Goal: Task Accomplishment & Management: Use online tool/utility

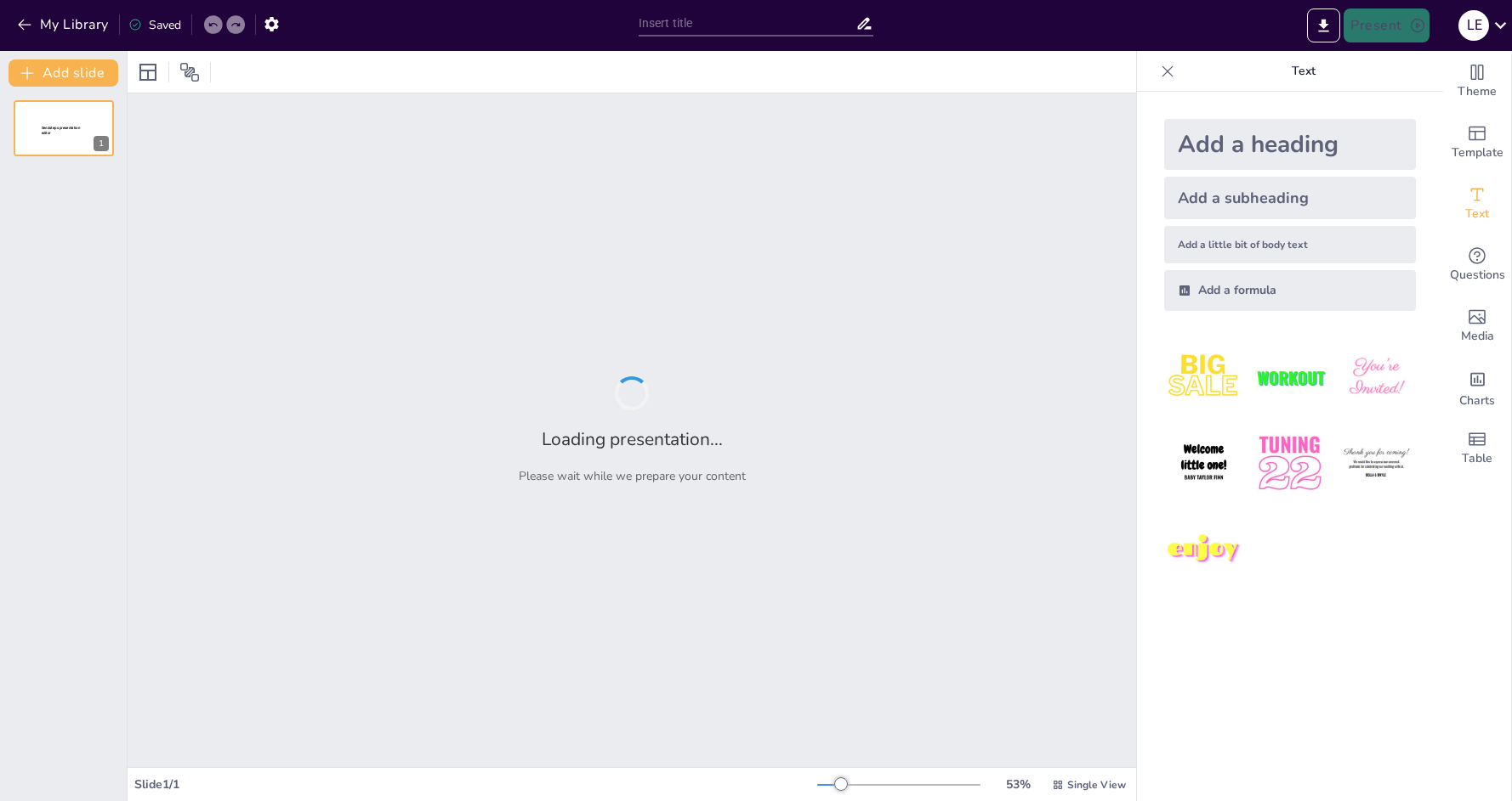
type input "Der Minimalismus in der Architektur: [PERSON_NAME] Einfluss"
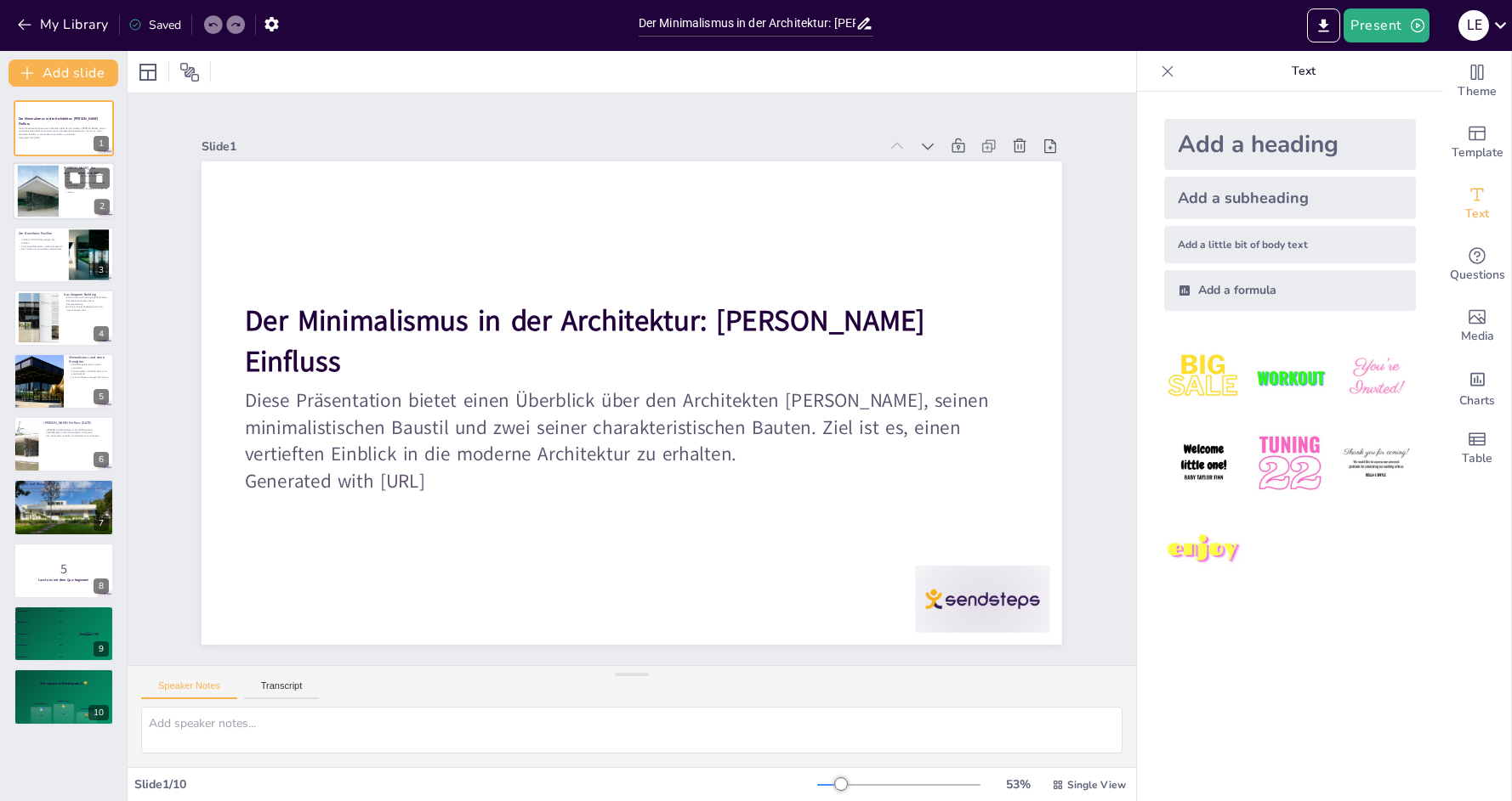
click at [64, 188] on p "Seine Philosophie "Weniger ist mehr" ist zentral." at bounding box center [86, 191] width 45 height 6
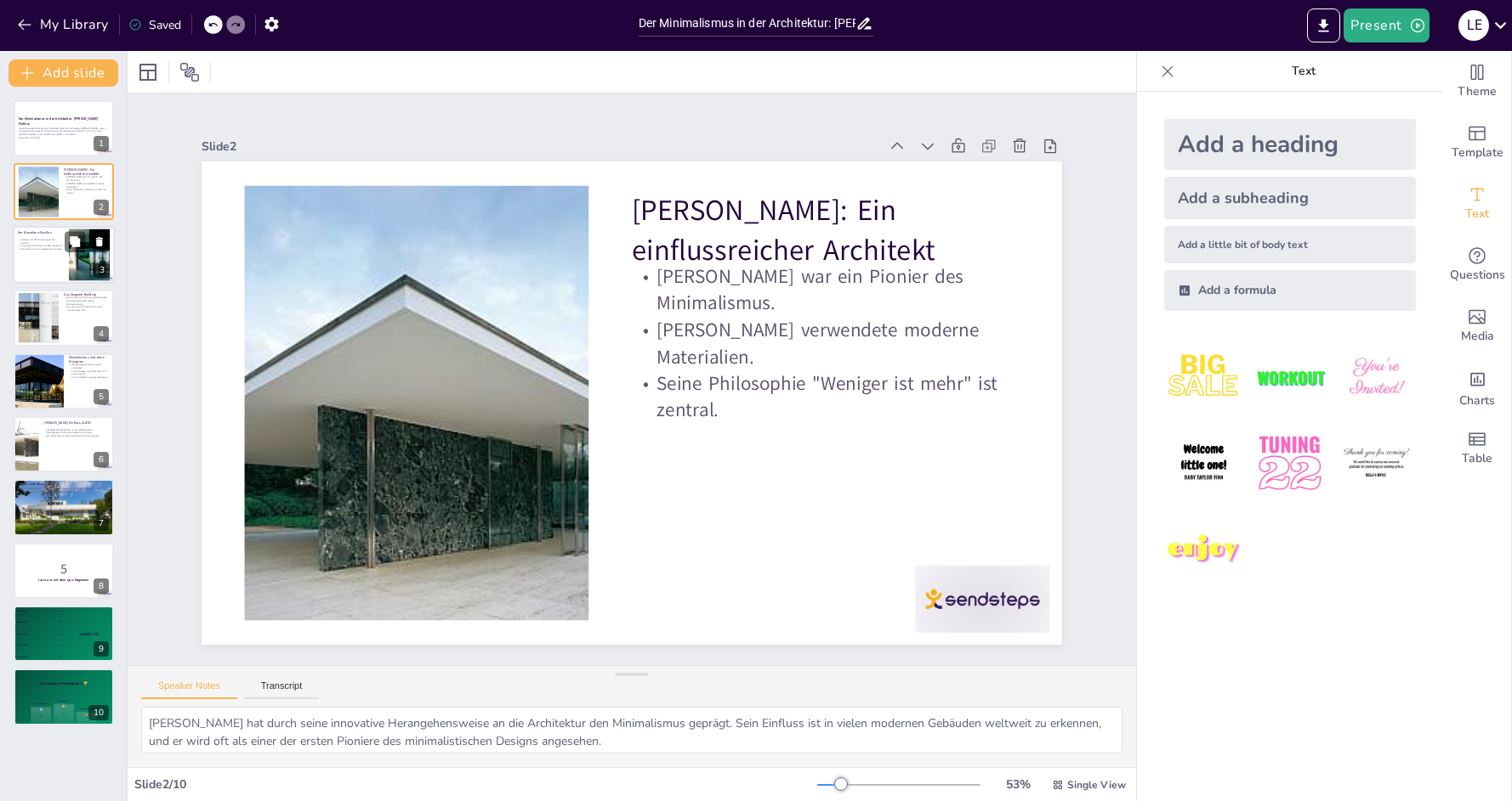
click at [52, 266] on div at bounding box center [64, 255] width 102 height 57
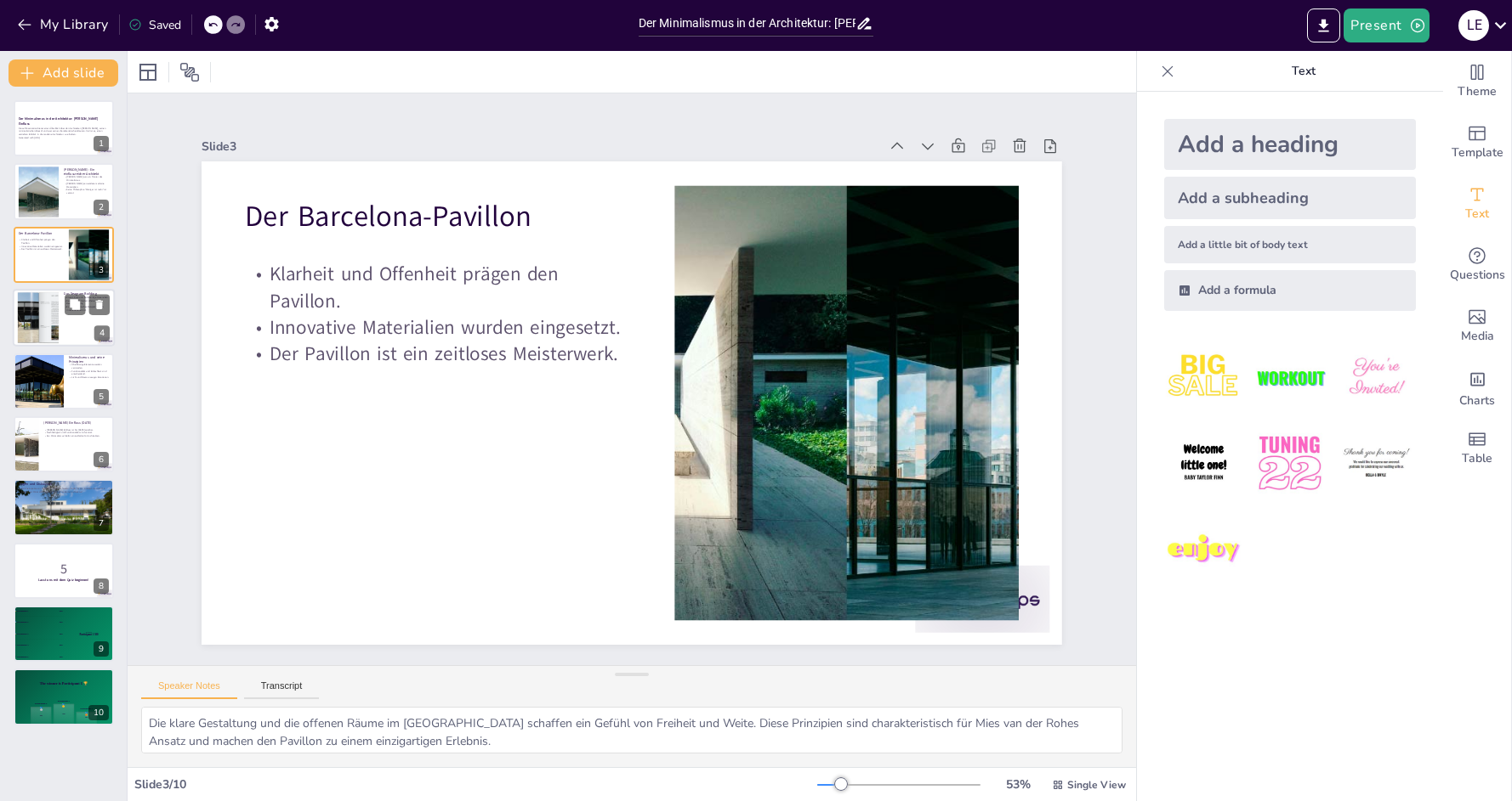
click at [58, 321] on div at bounding box center [38, 318] width 85 height 52
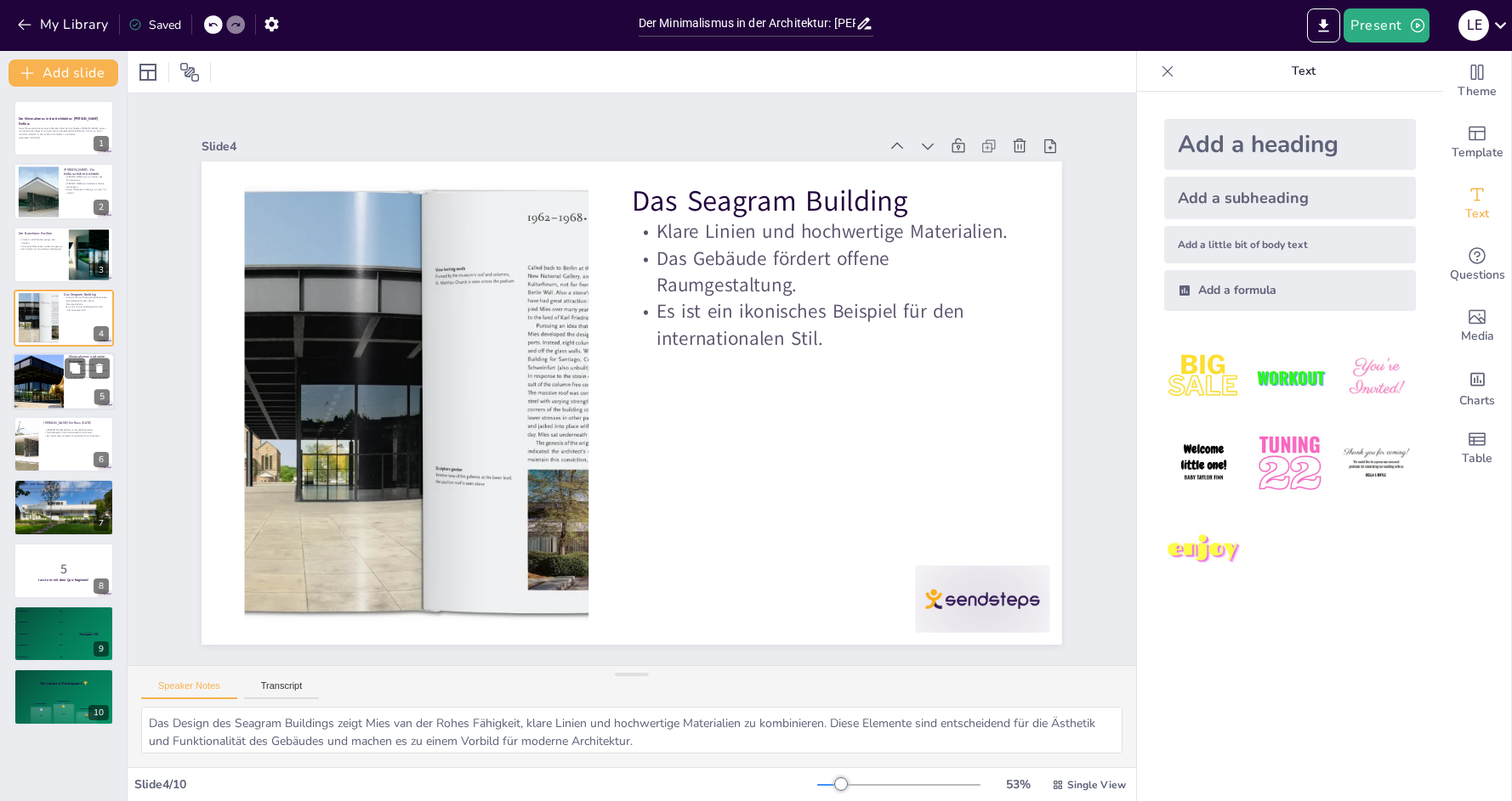
click at [62, 370] on div at bounding box center [38, 381] width 115 height 57
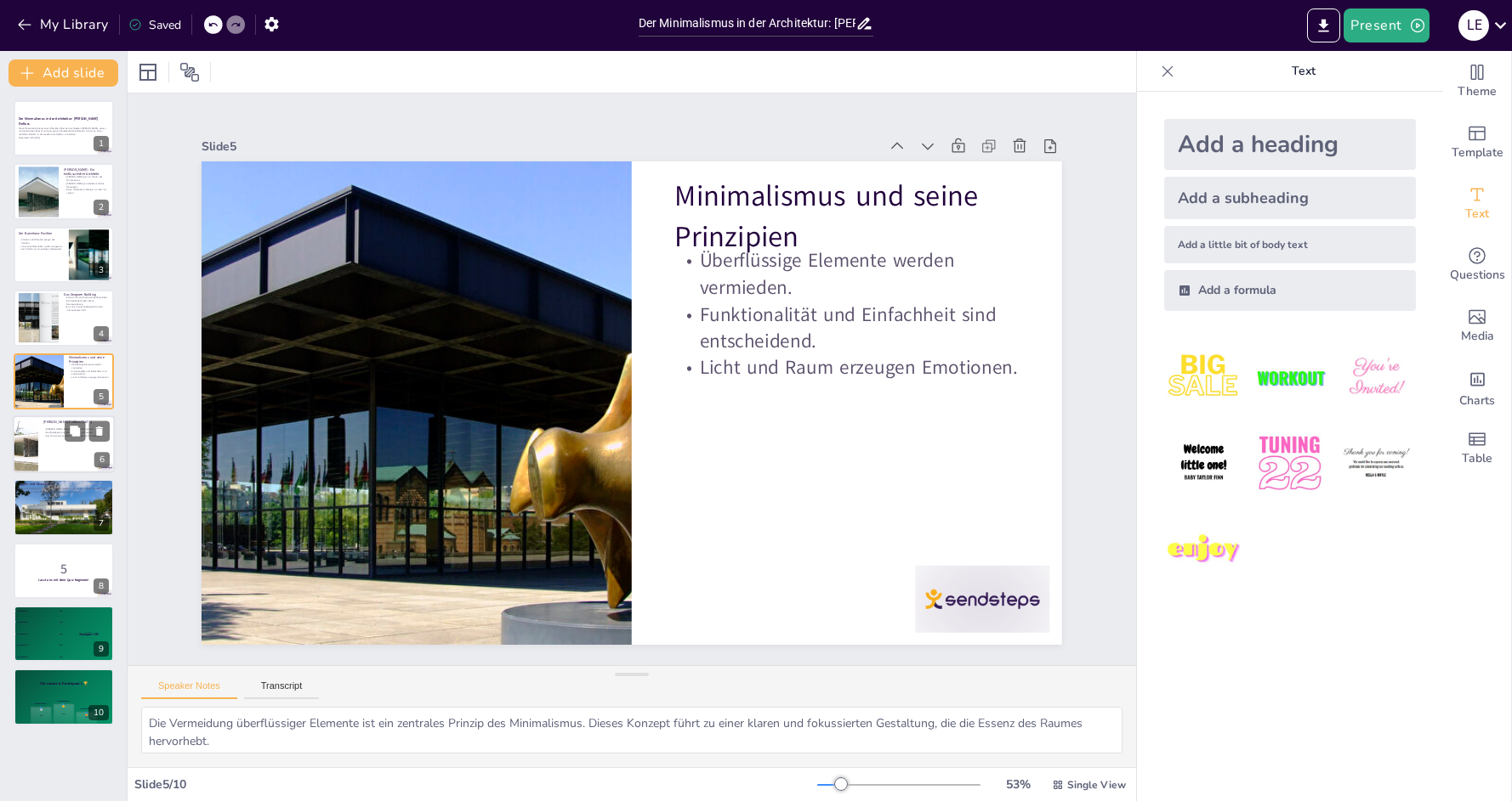
click at [45, 447] on div at bounding box center [64, 444] width 102 height 57
type textarea "Der Einfluss von [PERSON_NAME] ist in vielen modernen Gebäuden zu erkennen. Sei…"
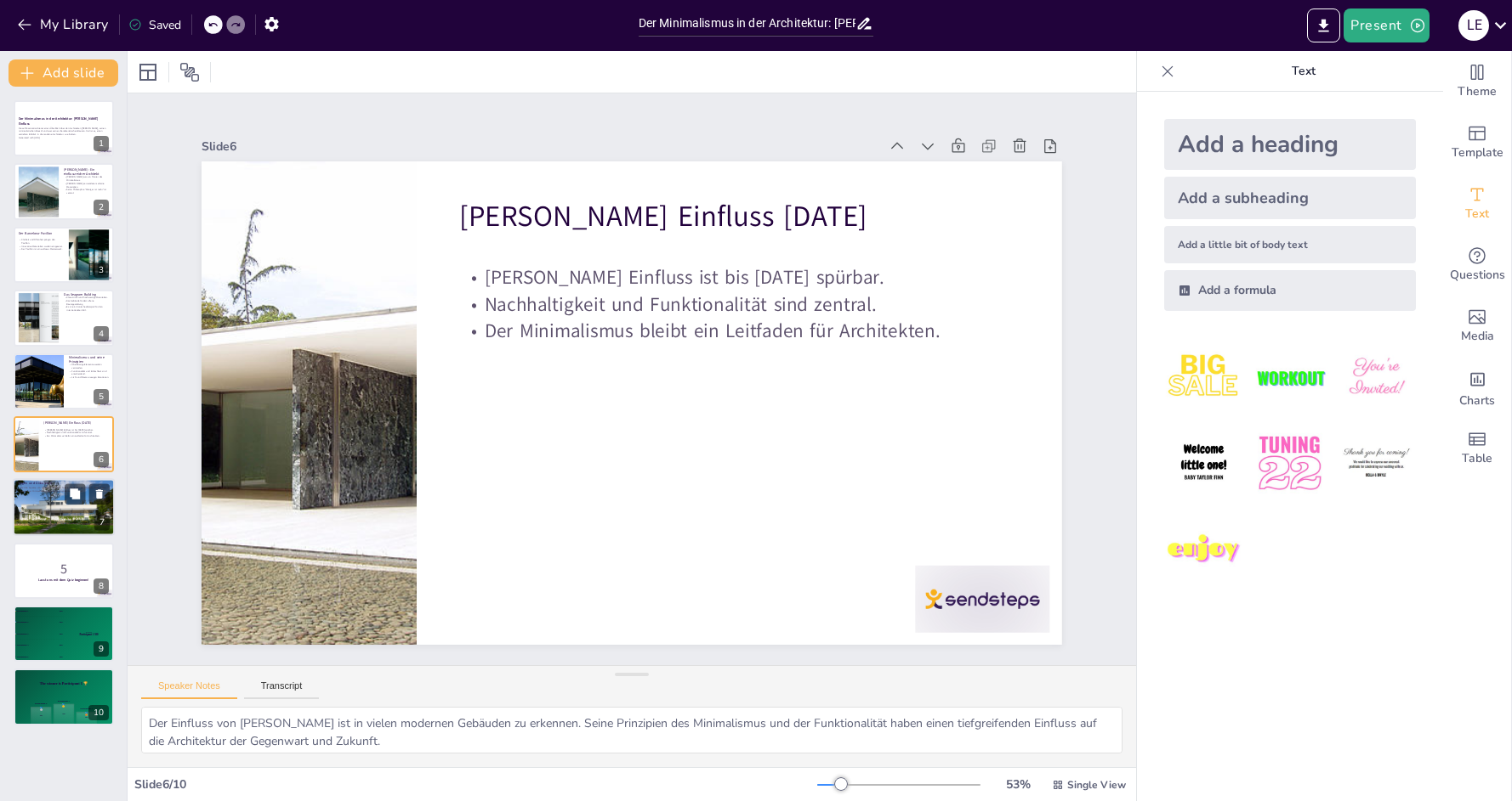
click at [36, 505] on div at bounding box center [64, 508] width 102 height 57
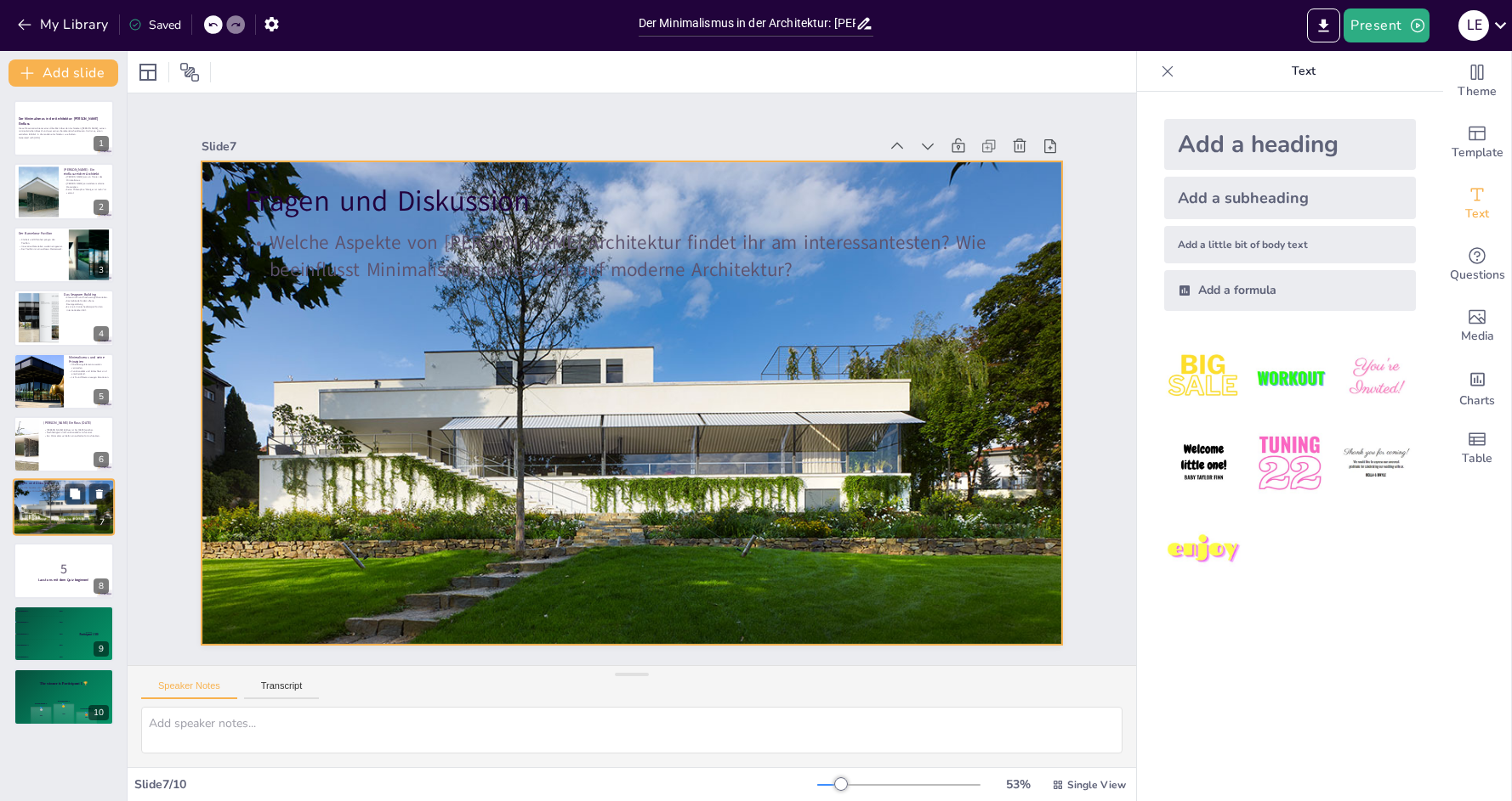
click at [53, 504] on div at bounding box center [64, 508] width 102 height 57
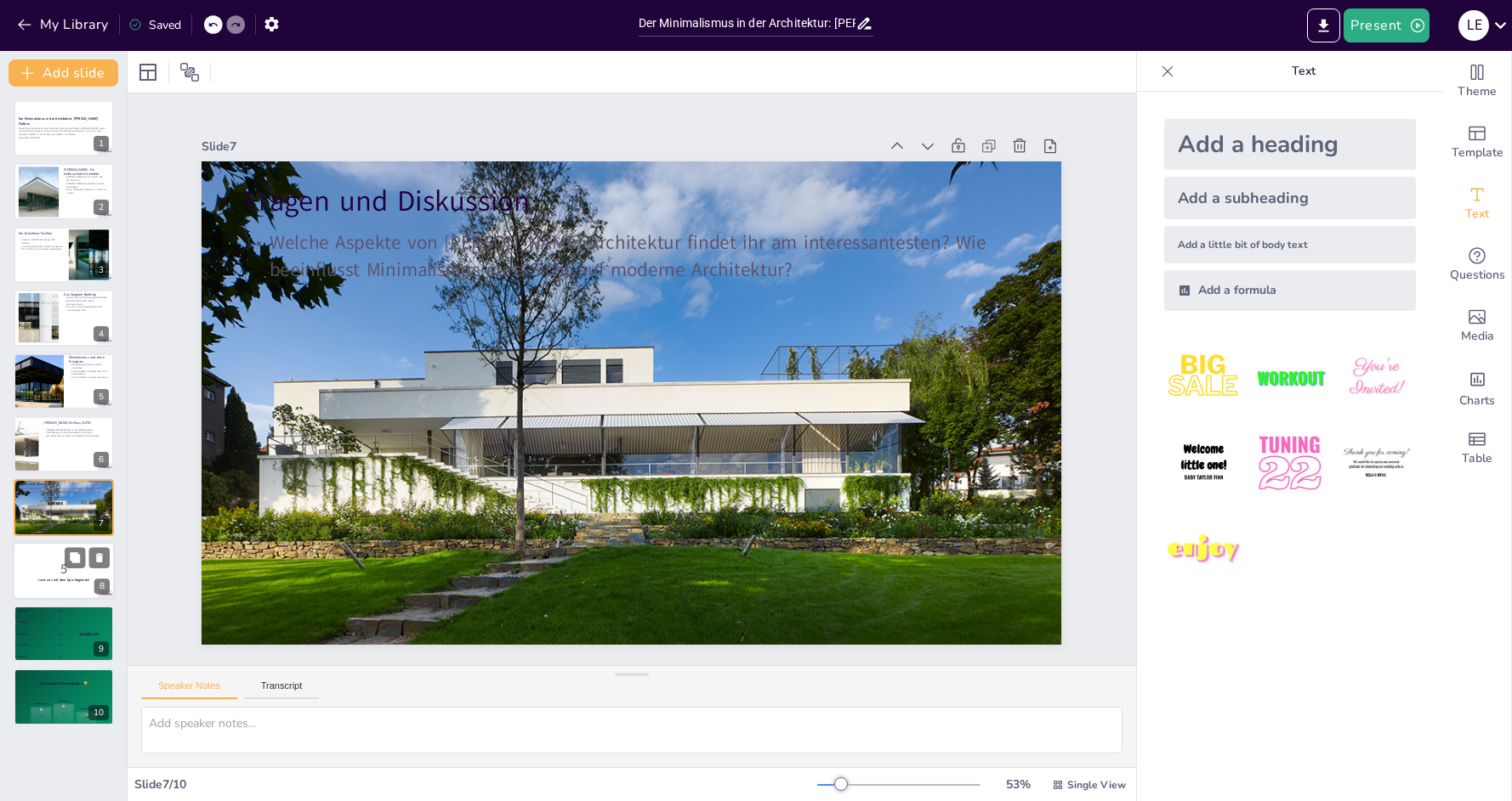
click at [52, 570] on p "5" at bounding box center [63, 568] width 92 height 19
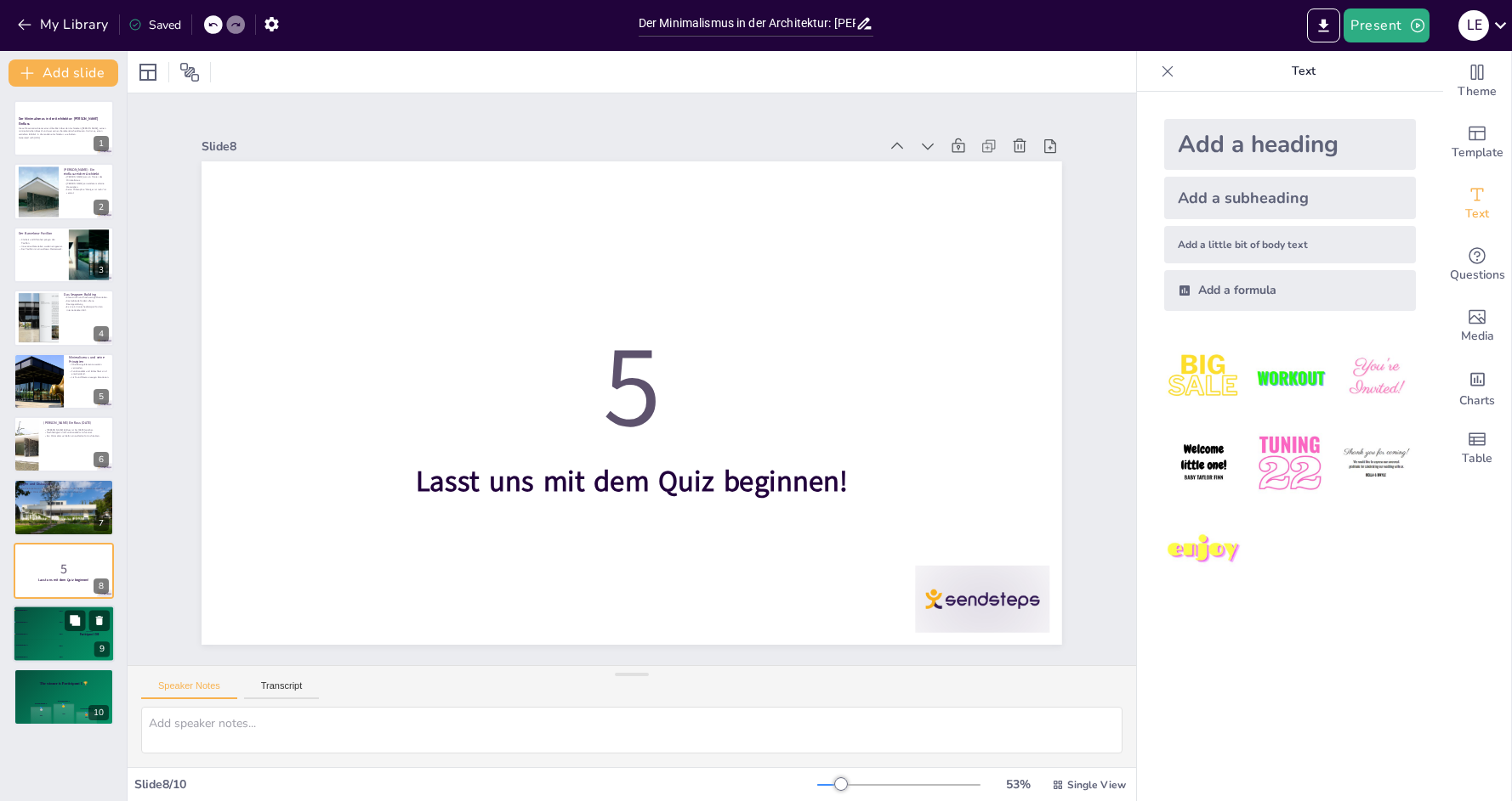
click at [33, 621] on div "🥈 Participant 2 400" at bounding box center [38, 622] width 51 height 11
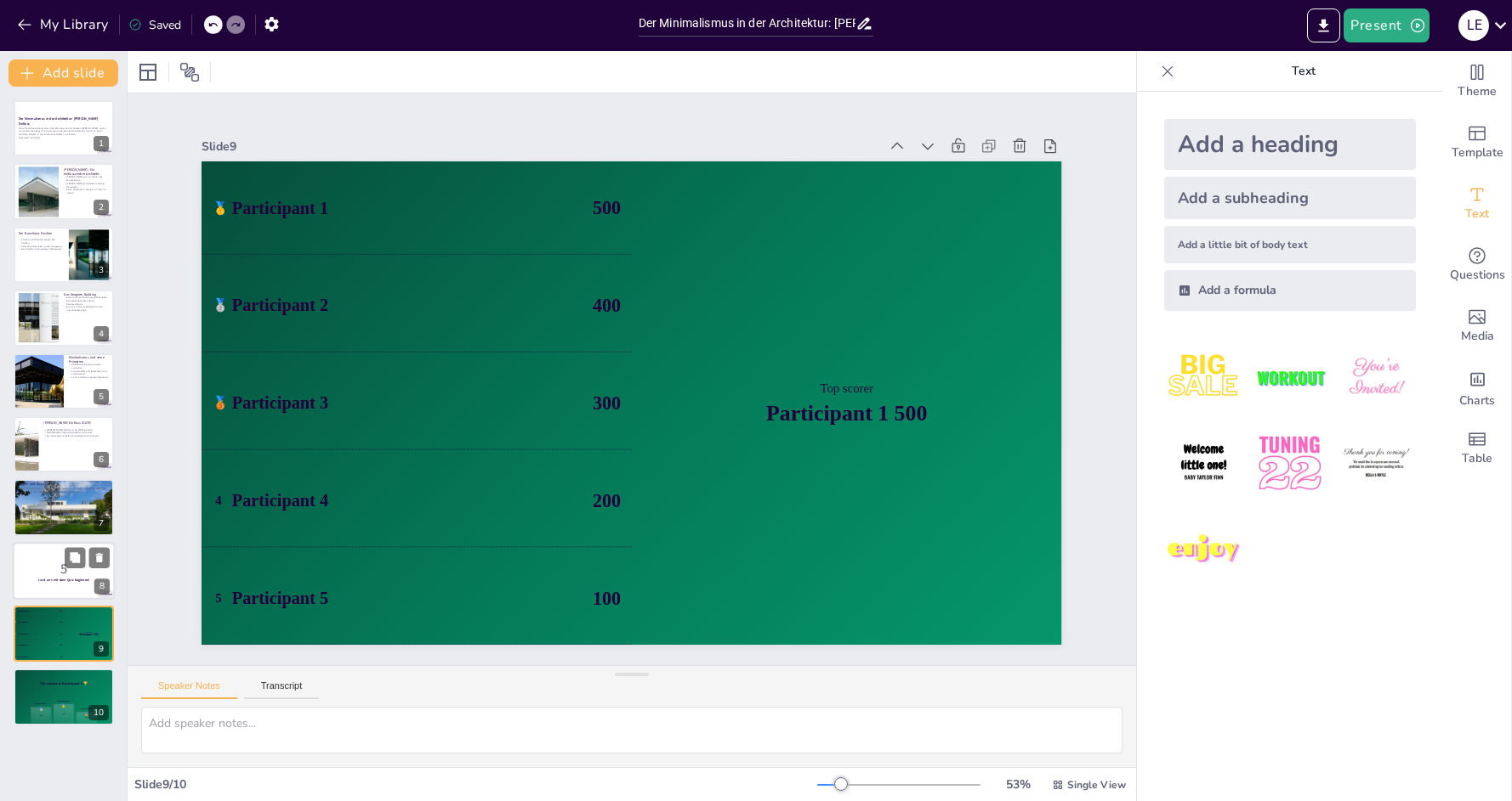
click at [41, 546] on div at bounding box center [64, 571] width 102 height 57
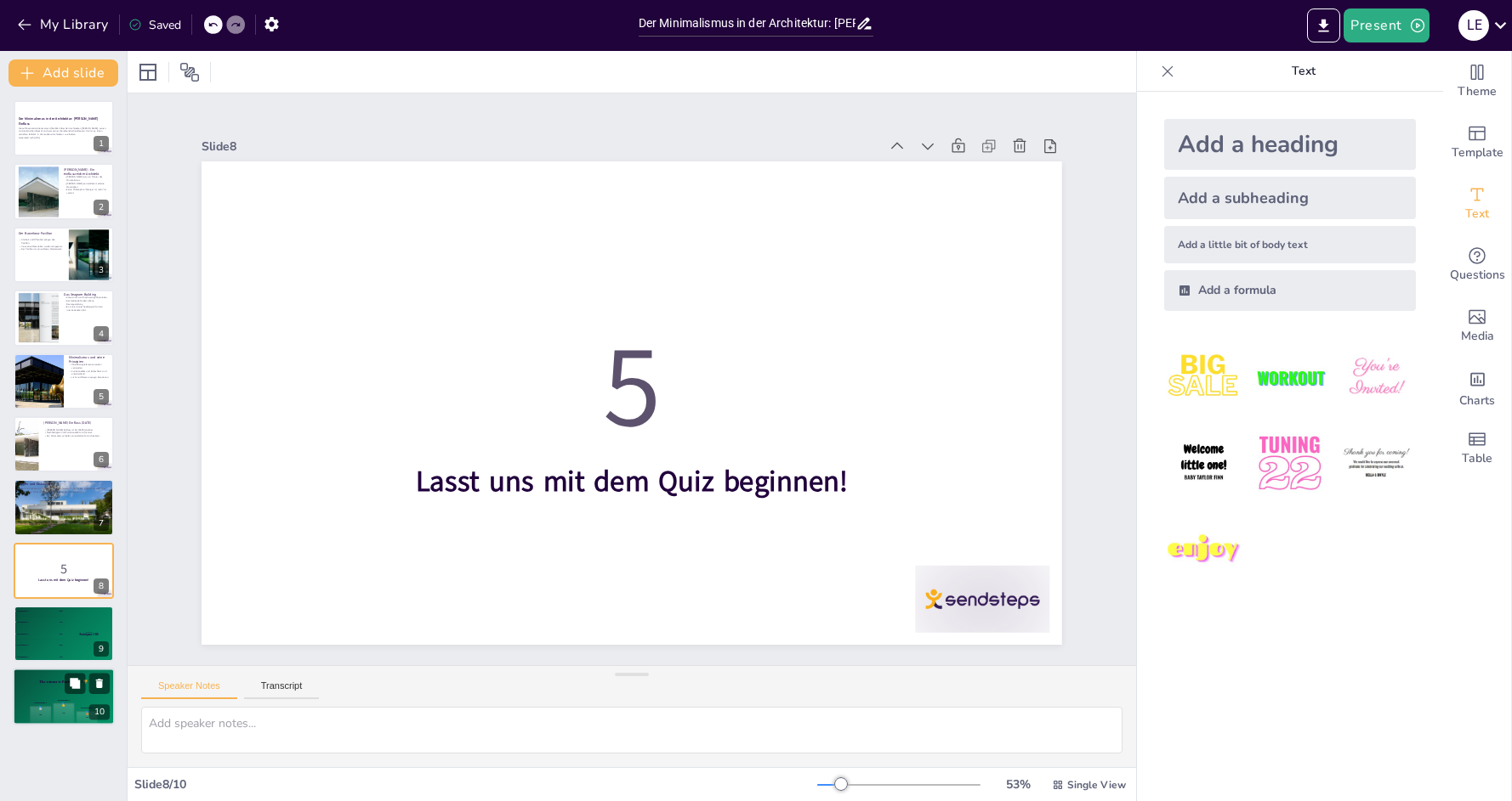
click at [48, 694] on div "The winner is Participant 1 🏆" at bounding box center [64, 682] width 102 height 29
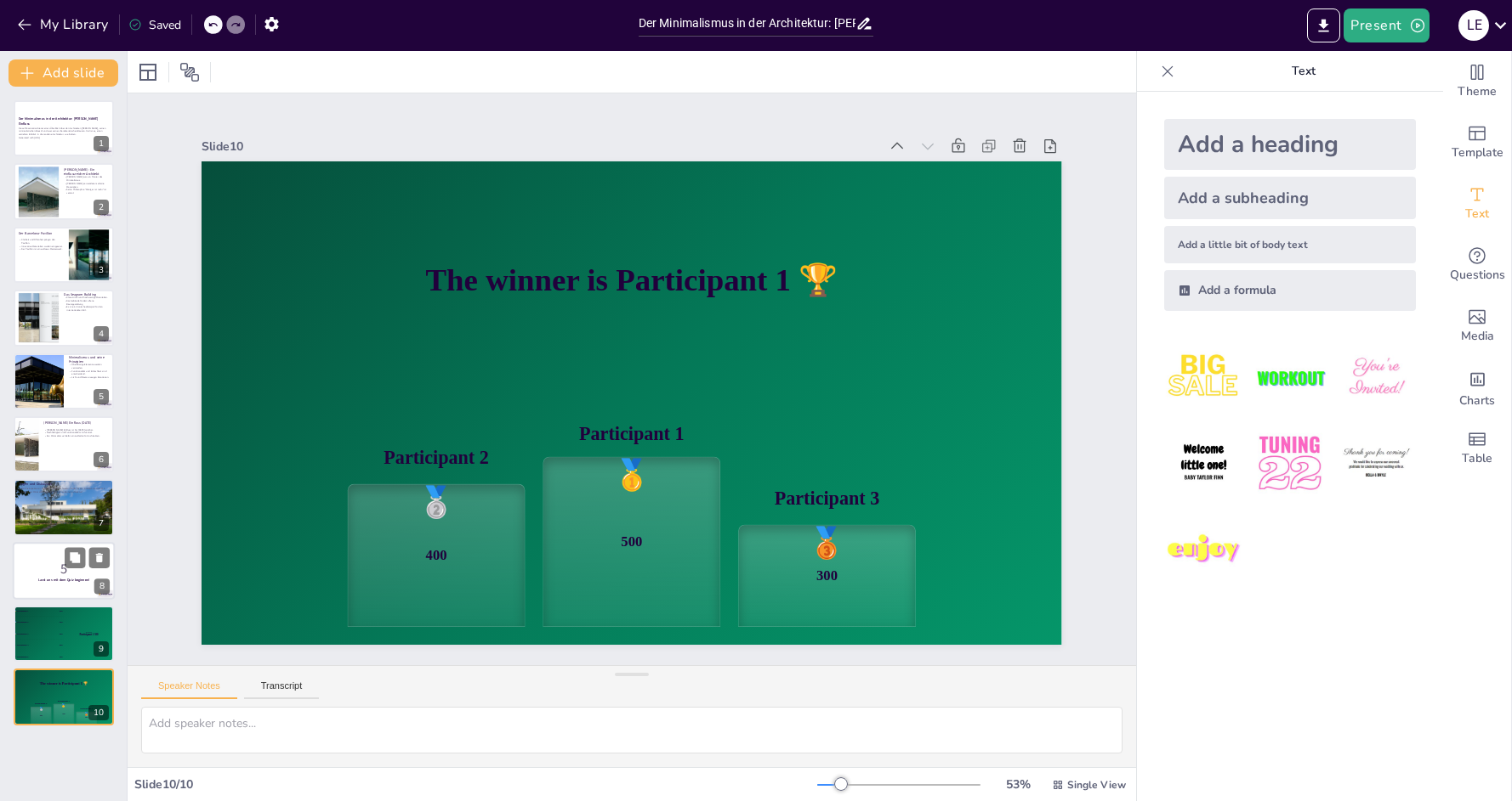
click at [56, 572] on p "5" at bounding box center [63, 568] width 92 height 19
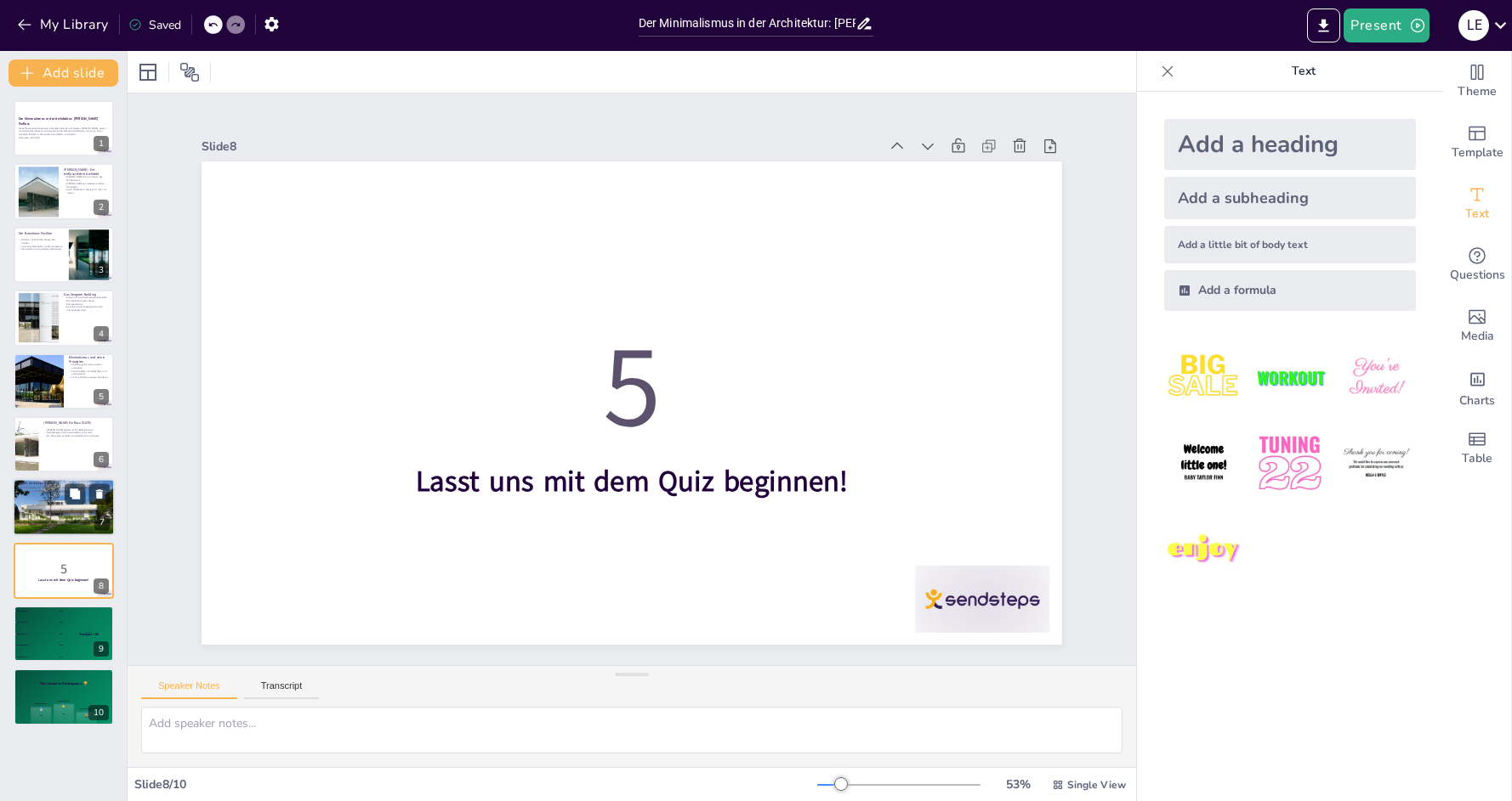
click at [34, 486] on div "Welche Aspekte von [PERSON_NAME] Architektur findet ihr am interessantesten? Wi…" at bounding box center [63, 490] width 92 height 7
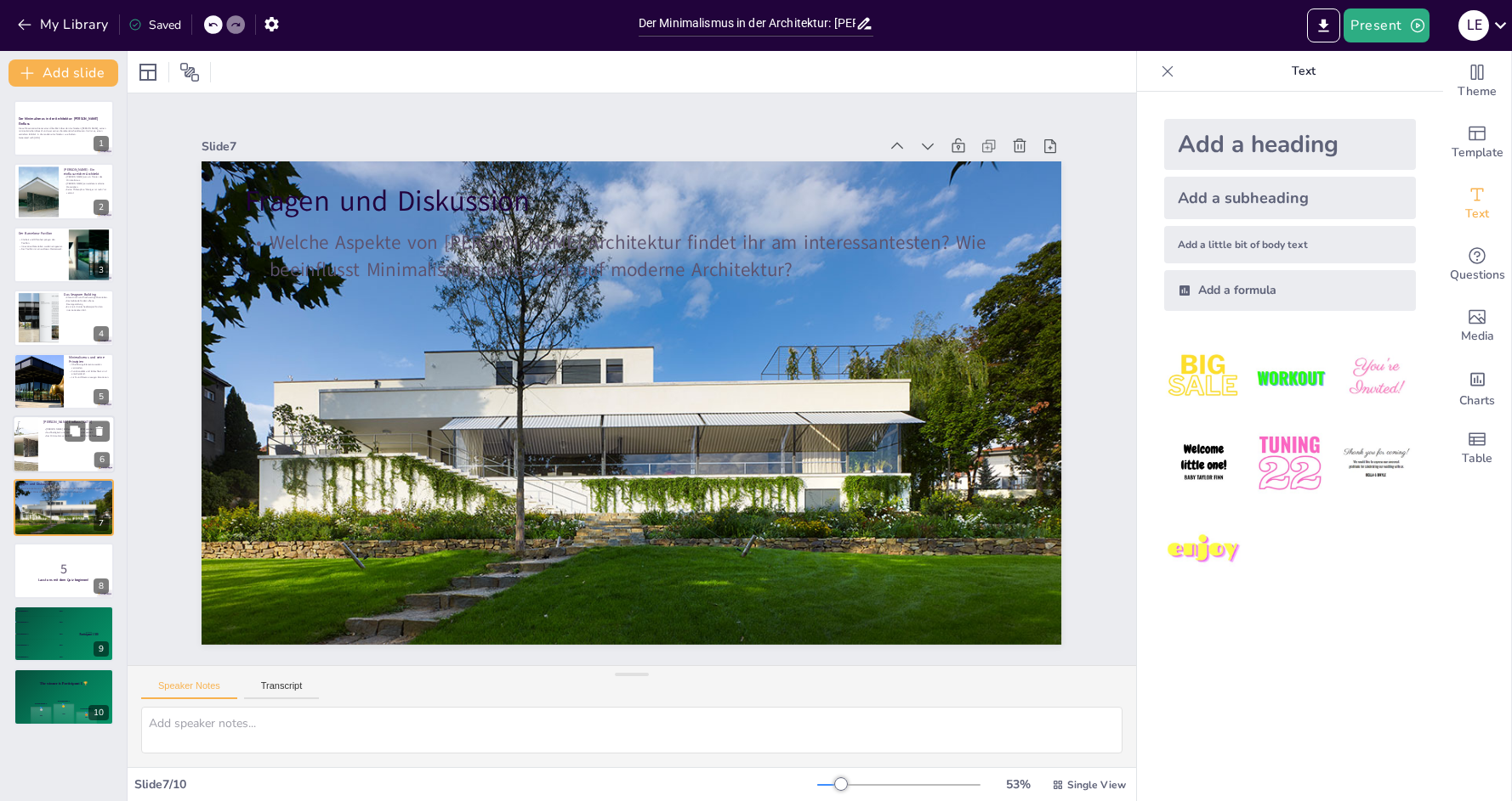
click at [35, 441] on div at bounding box center [25, 444] width 76 height 57
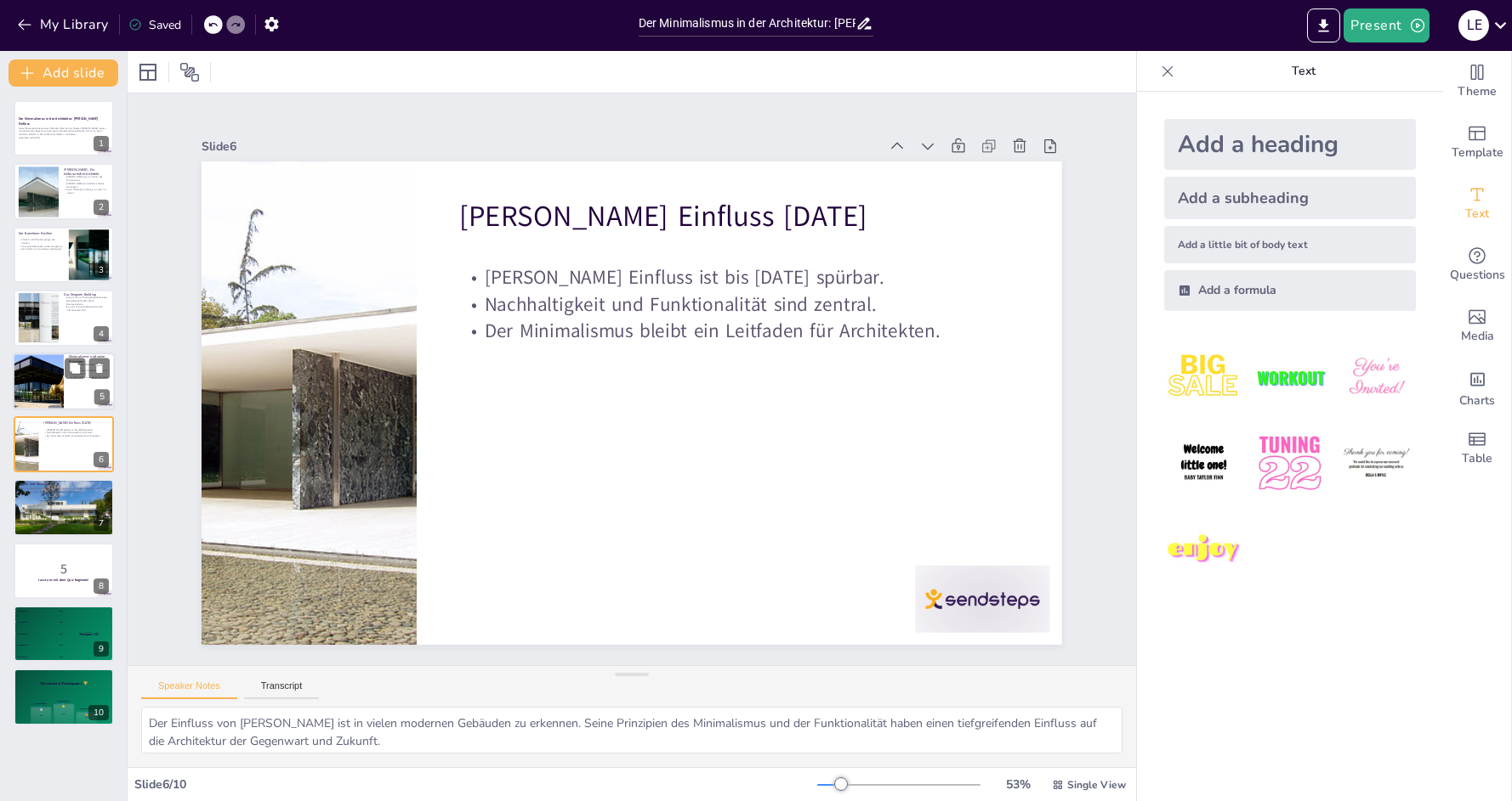
click at [45, 375] on div at bounding box center [38, 381] width 115 height 57
type textarea "Die Vermeidung überflüssiger Elemente ist ein zentrales Prinzip des Minimalismu…"
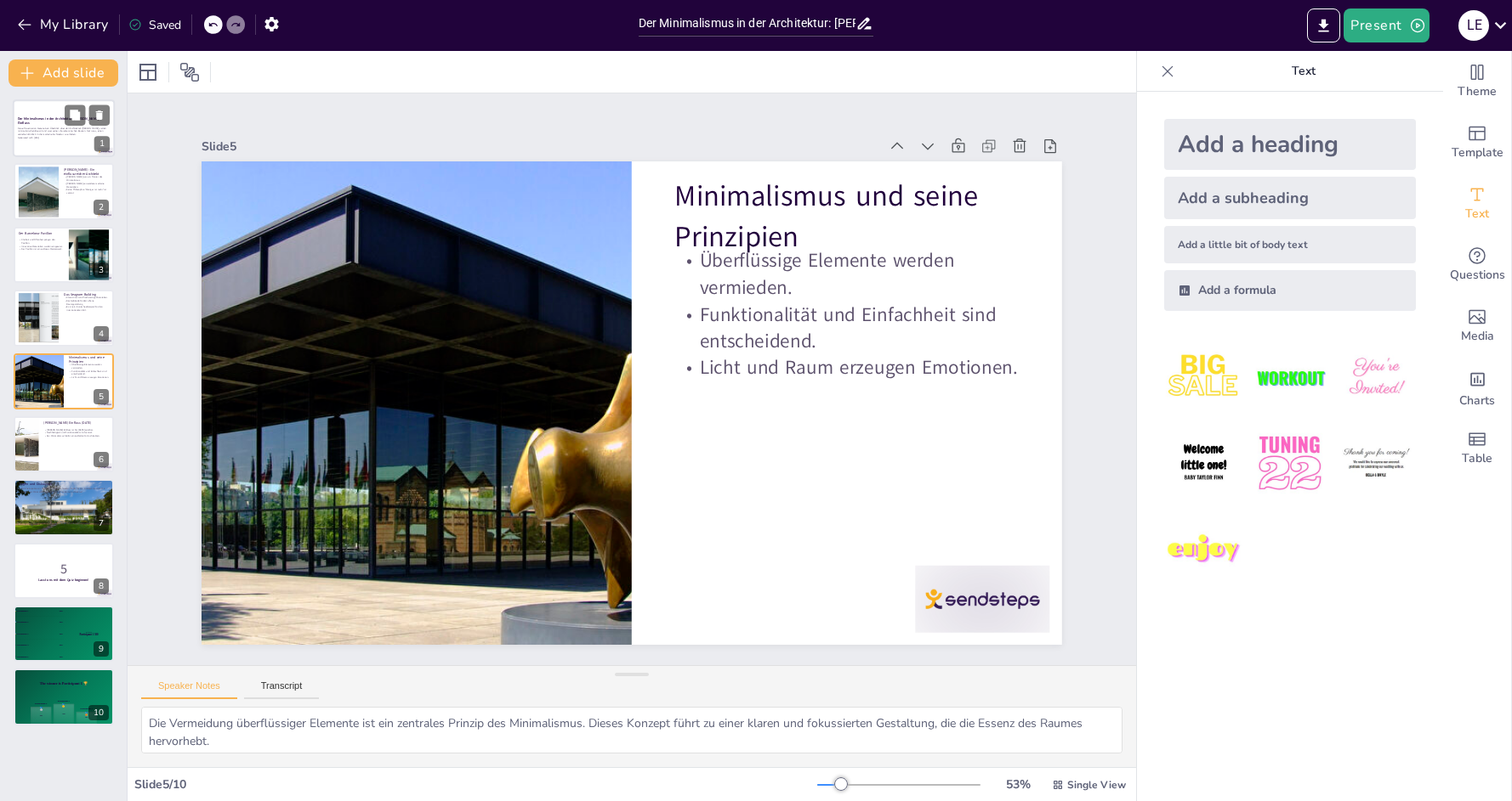
click at [49, 139] on div "Diese Präsentation bietet einen Überblick über den Architekten [PERSON_NAME], s…" at bounding box center [63, 134] width 92 height 15
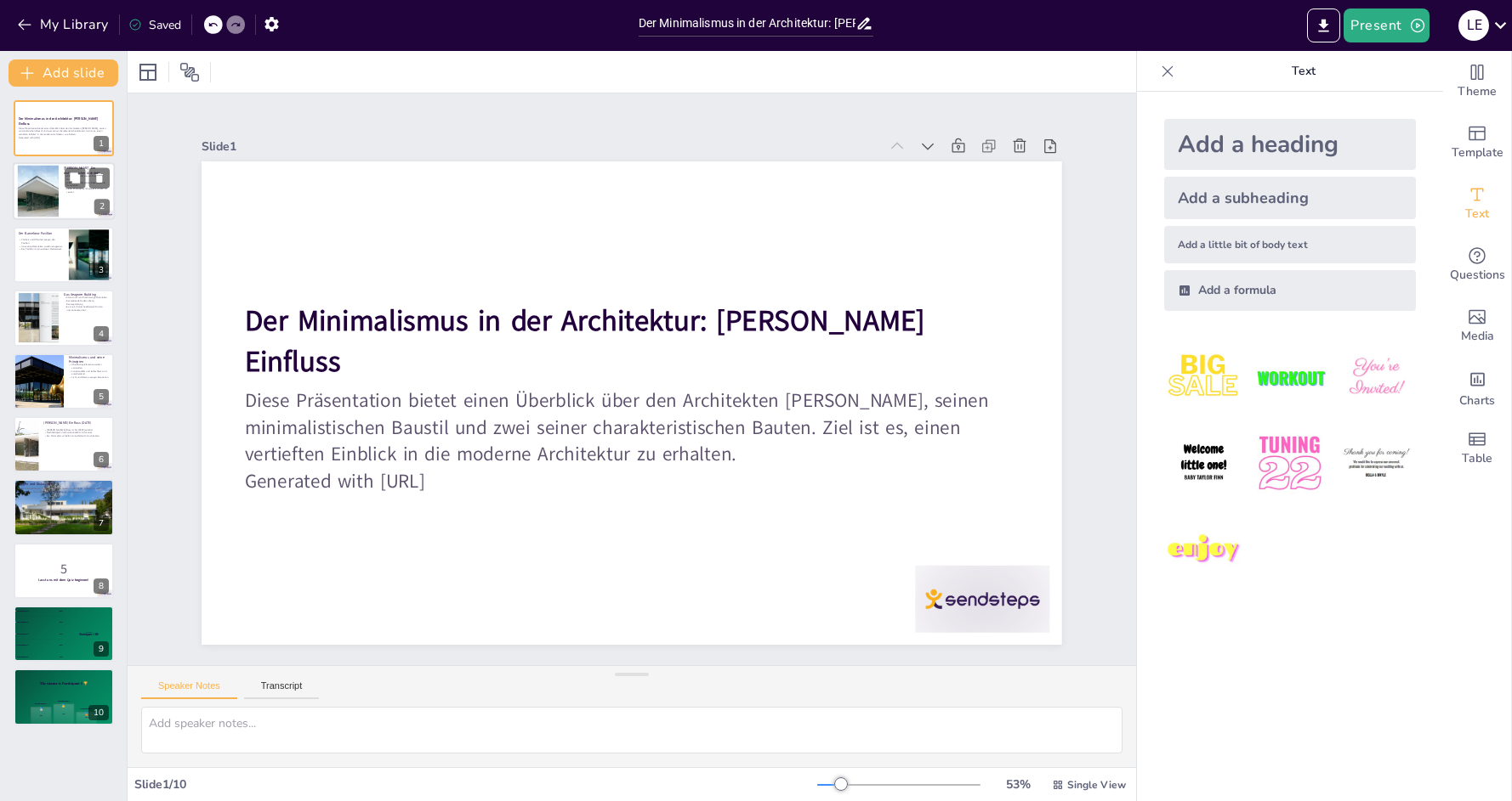
click at [47, 199] on div at bounding box center [37, 192] width 83 height 52
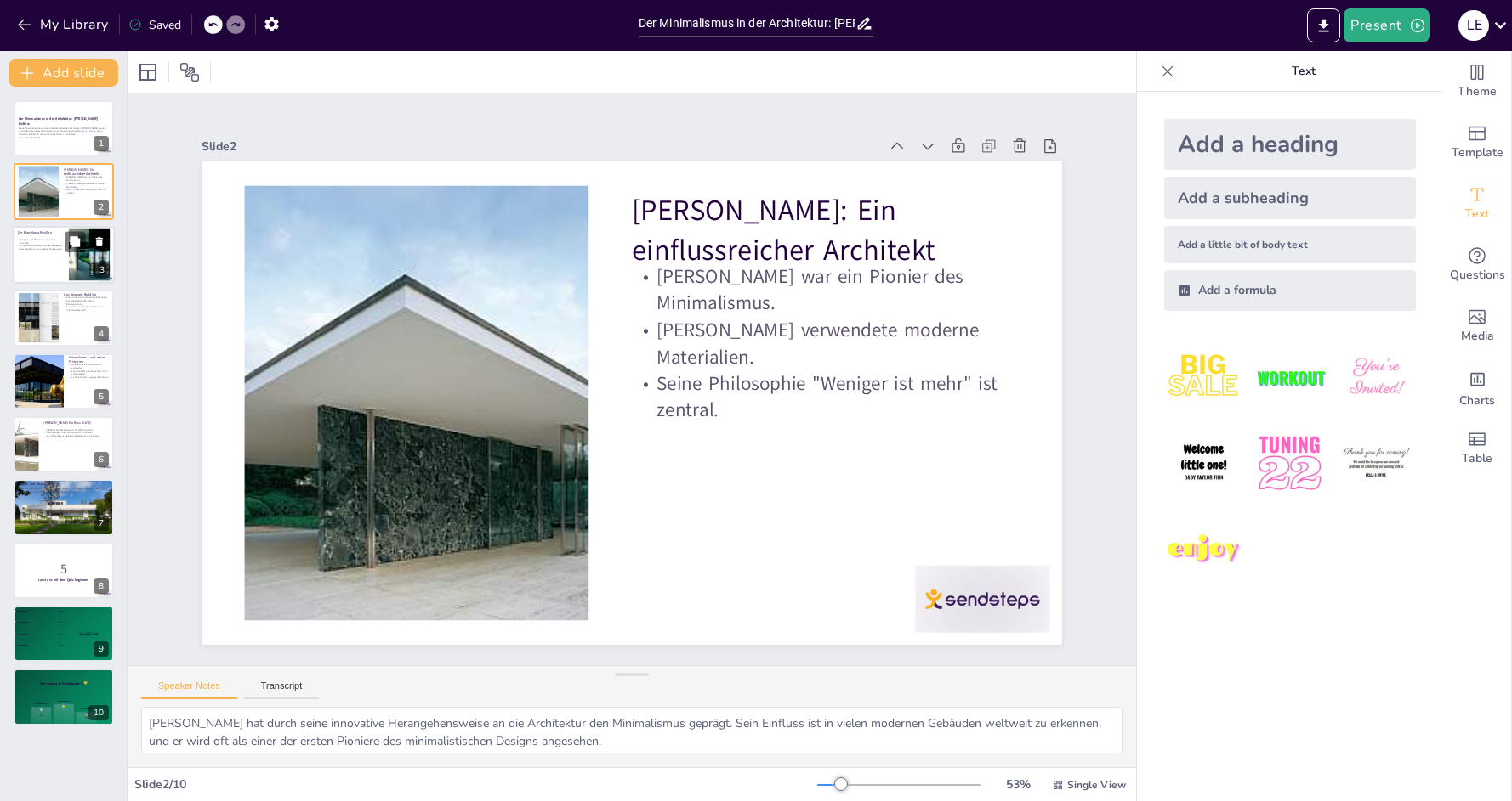
click at [52, 263] on div at bounding box center [64, 255] width 102 height 57
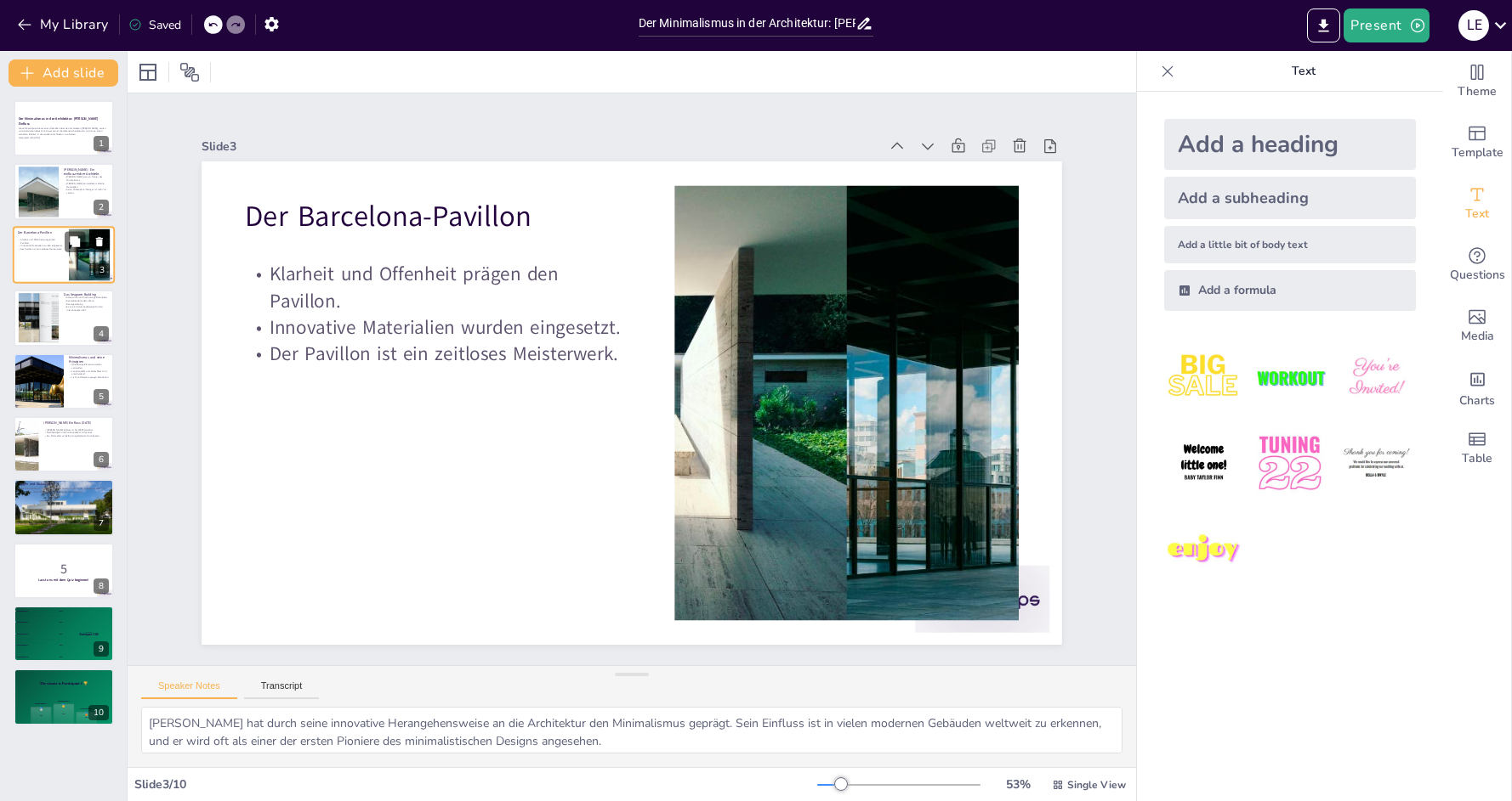
type textarea "Die klare Gestaltung und die offenen Räume im [GEOGRAPHIC_DATA] schaffen ein Ge…"
click at [54, 137] on p "Generated with [URL]" at bounding box center [63, 138] width 92 height 4
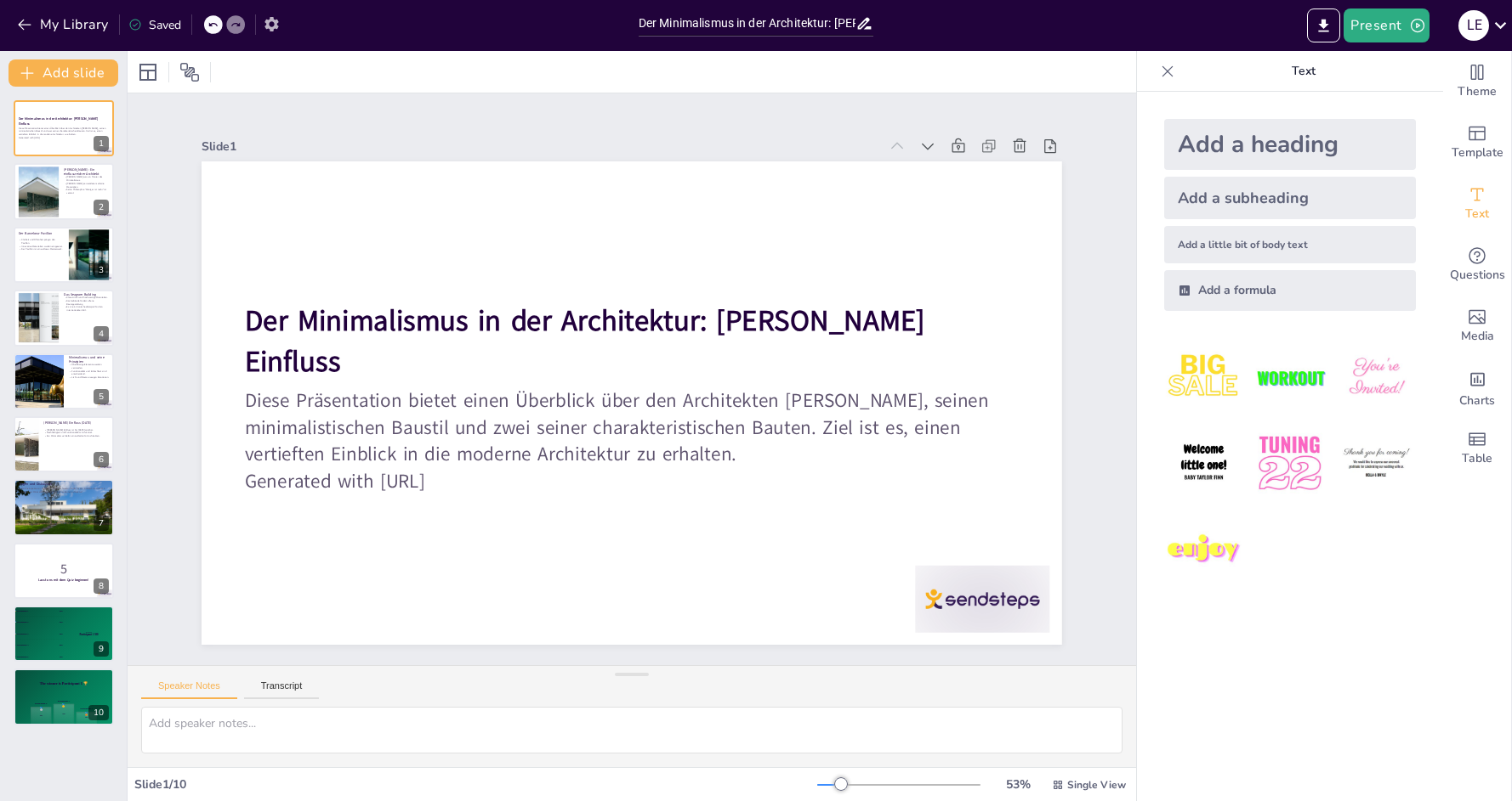
click at [277, 26] on icon "button" at bounding box center [271, 24] width 14 height 15
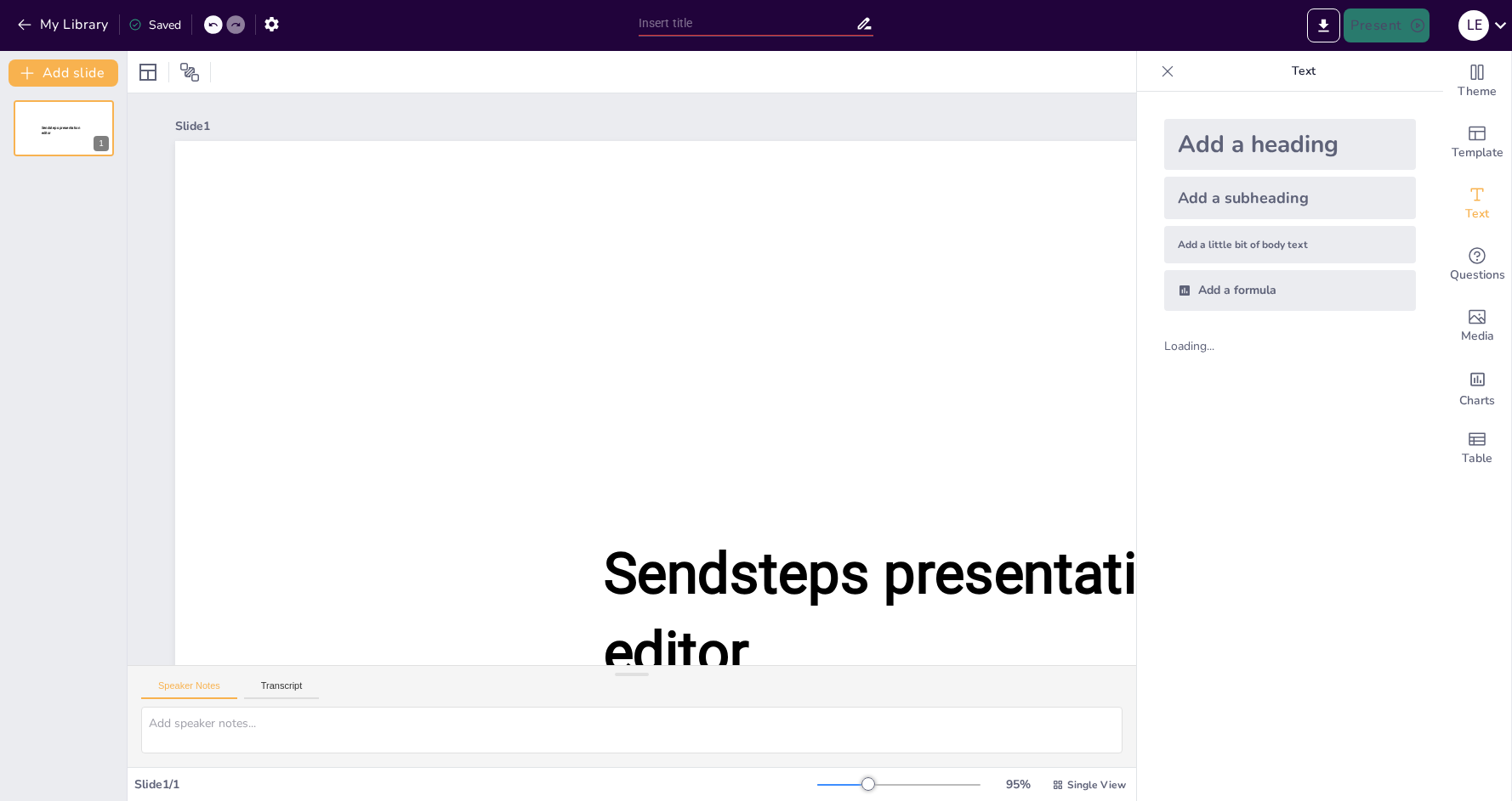
type input "Der Minimalismus in der Architektur: [PERSON_NAME] Einfluss"
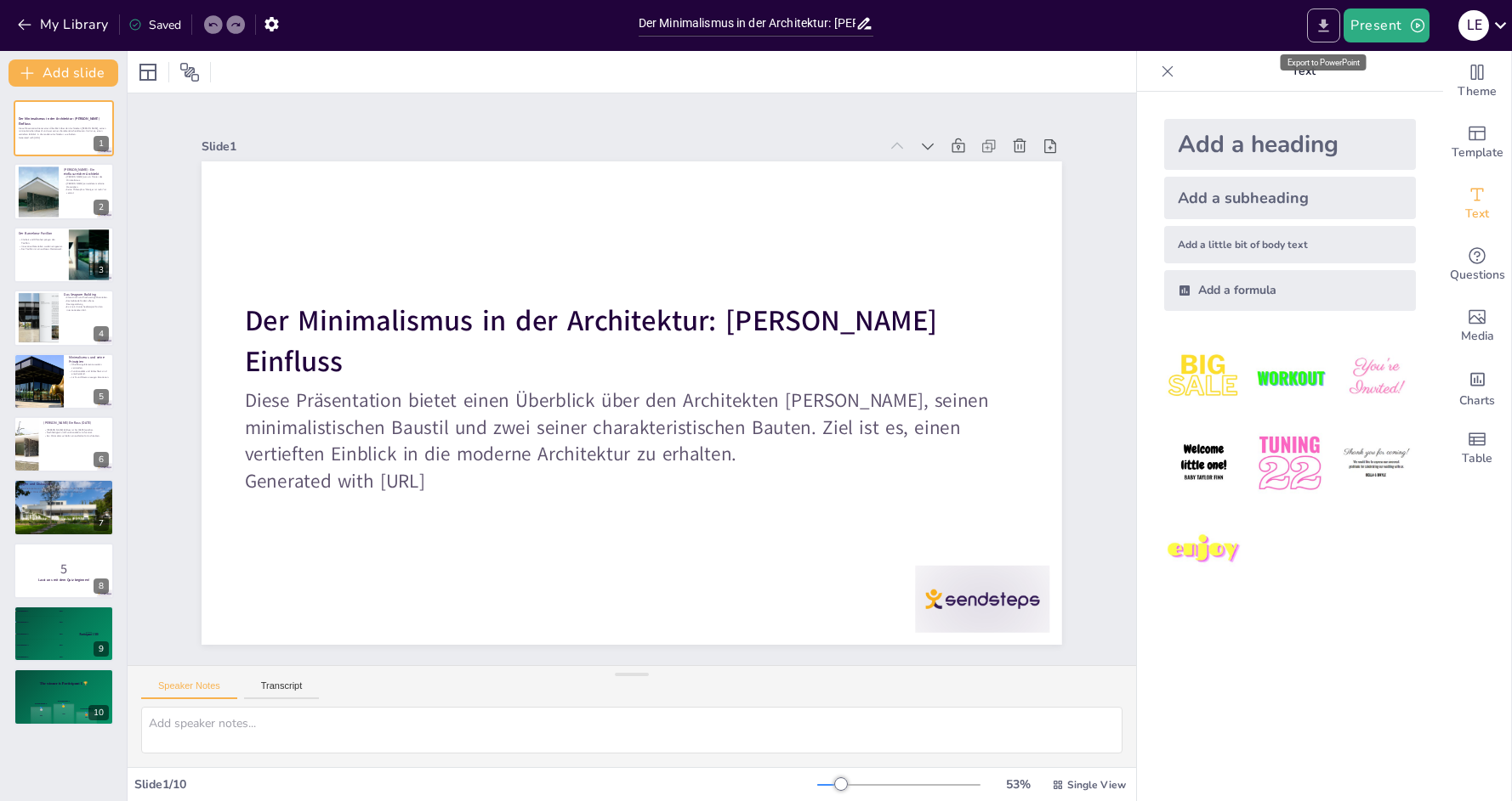
click at [1324, 24] on icon "Export to PowerPoint" at bounding box center [1324, 25] width 10 height 13
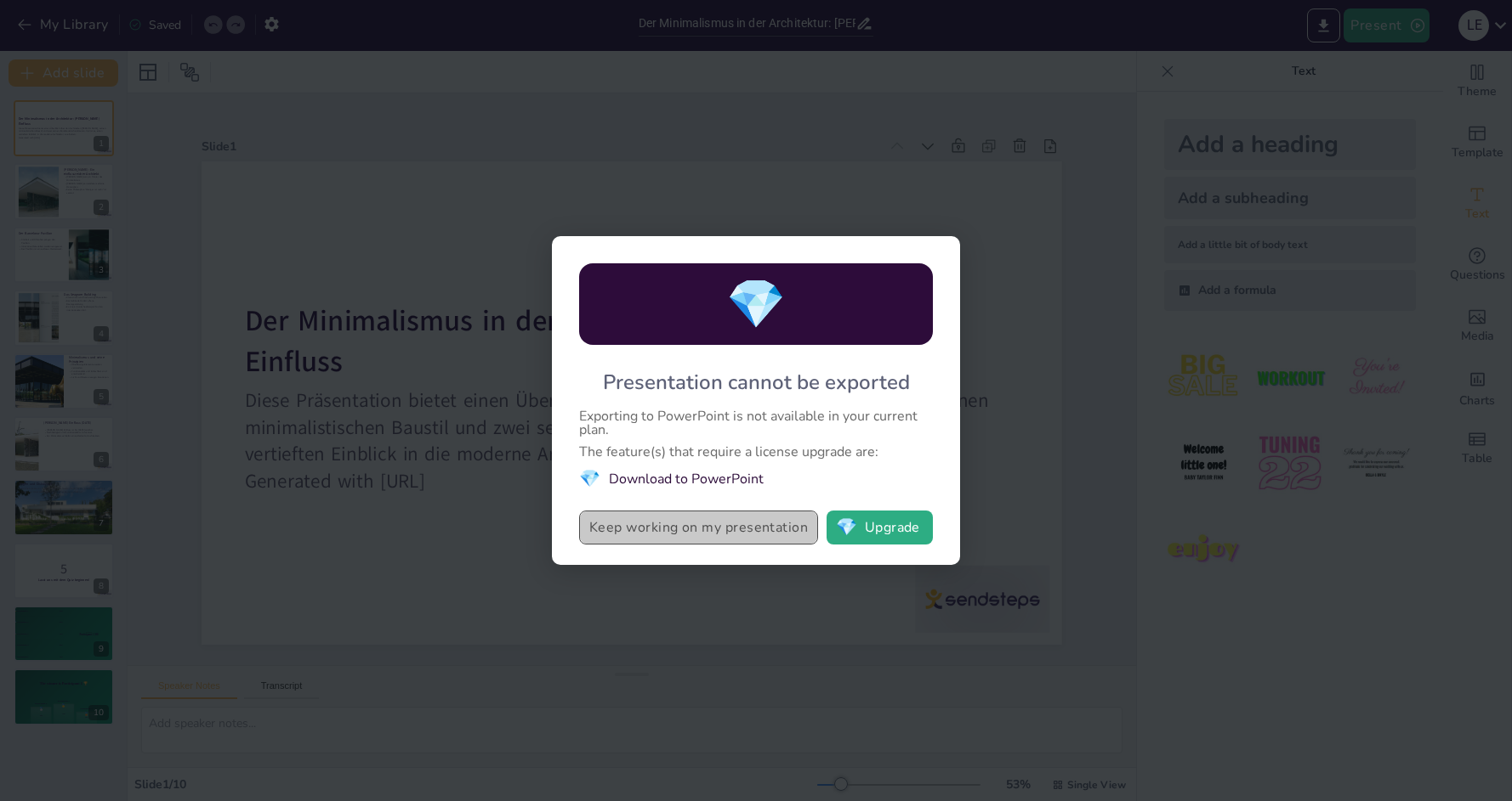
click at [635, 530] on button "Keep working on my presentation" at bounding box center [698, 528] width 239 height 34
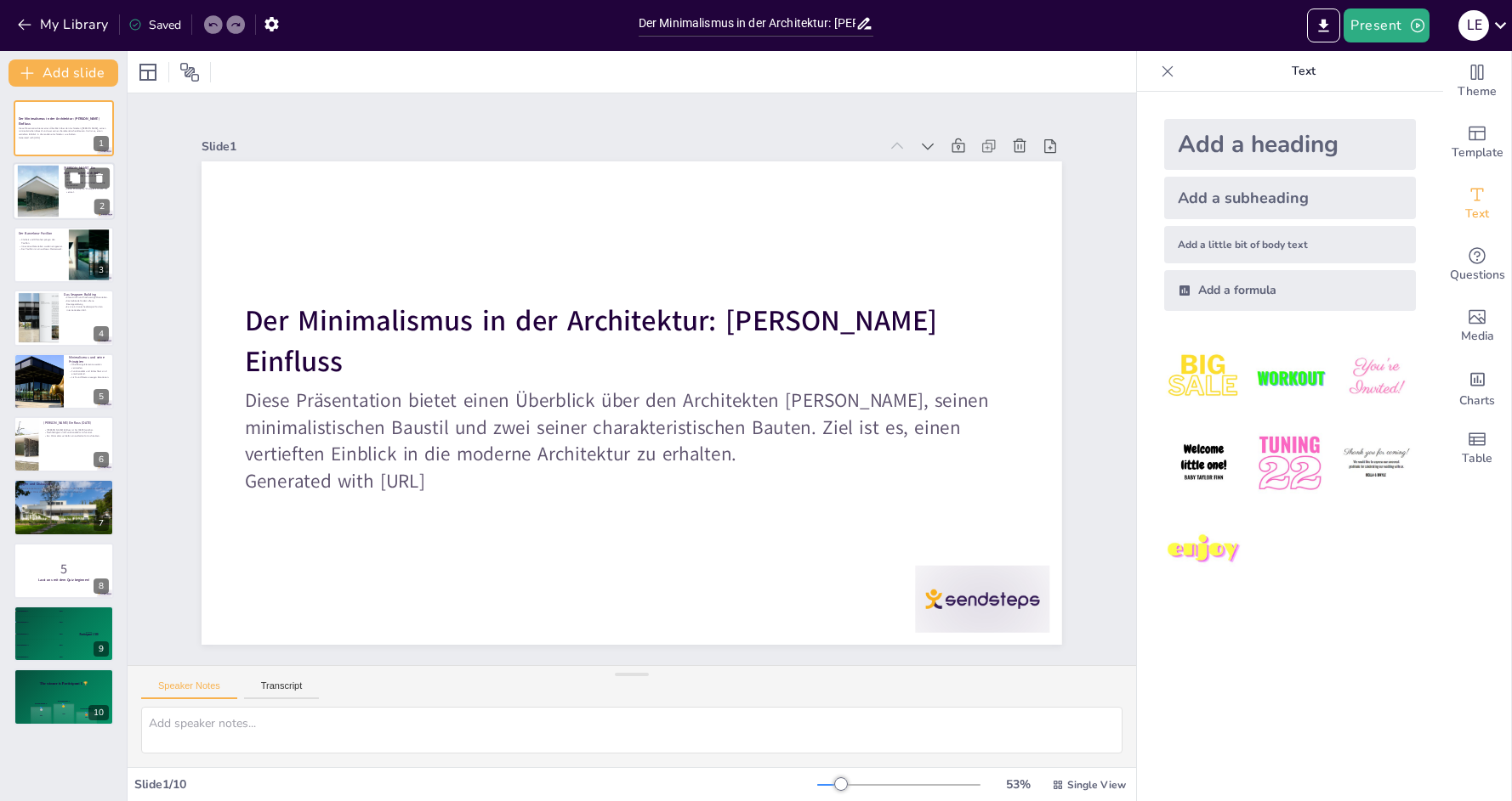
click at [58, 207] on div at bounding box center [64, 192] width 102 height 57
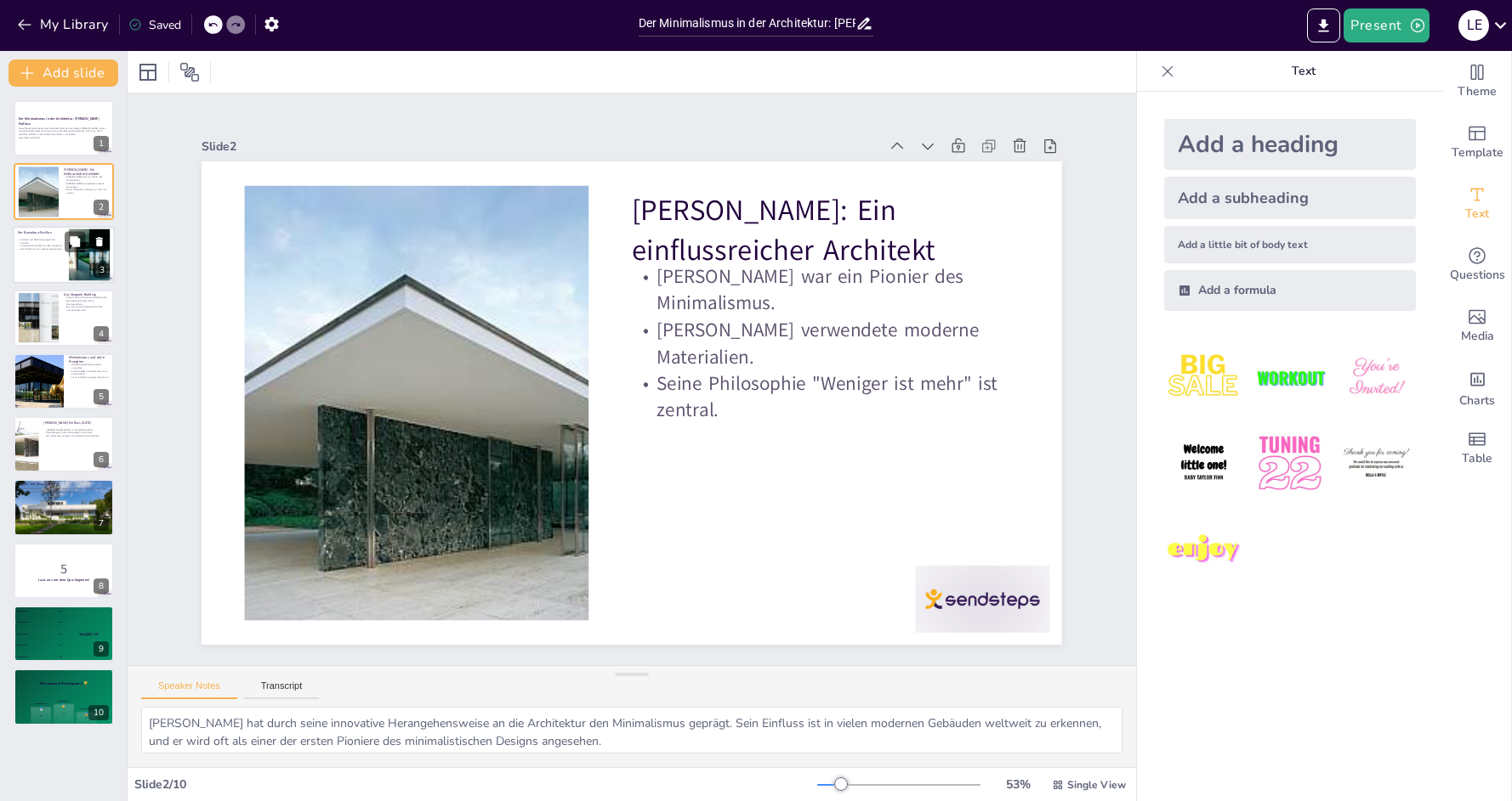
click at [42, 260] on div at bounding box center [64, 255] width 102 height 57
type textarea "Die klare Gestaltung und die offenen Räume im [GEOGRAPHIC_DATA] schaffen ein Ge…"
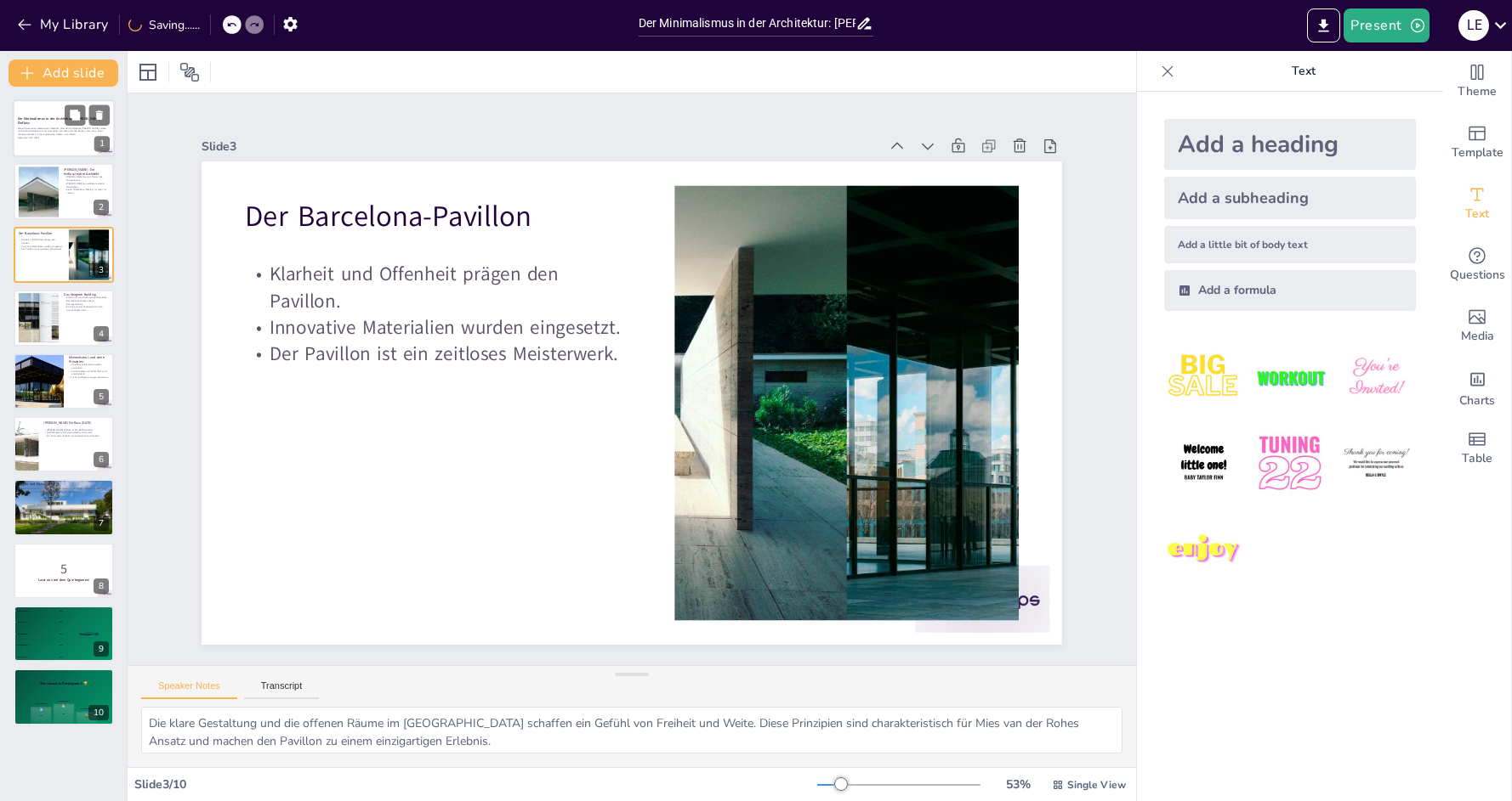
click at [45, 138] on div "Diese Präsentation bietet einen Überblick über den Architekten [PERSON_NAME], s…" at bounding box center [63, 134] width 92 height 15
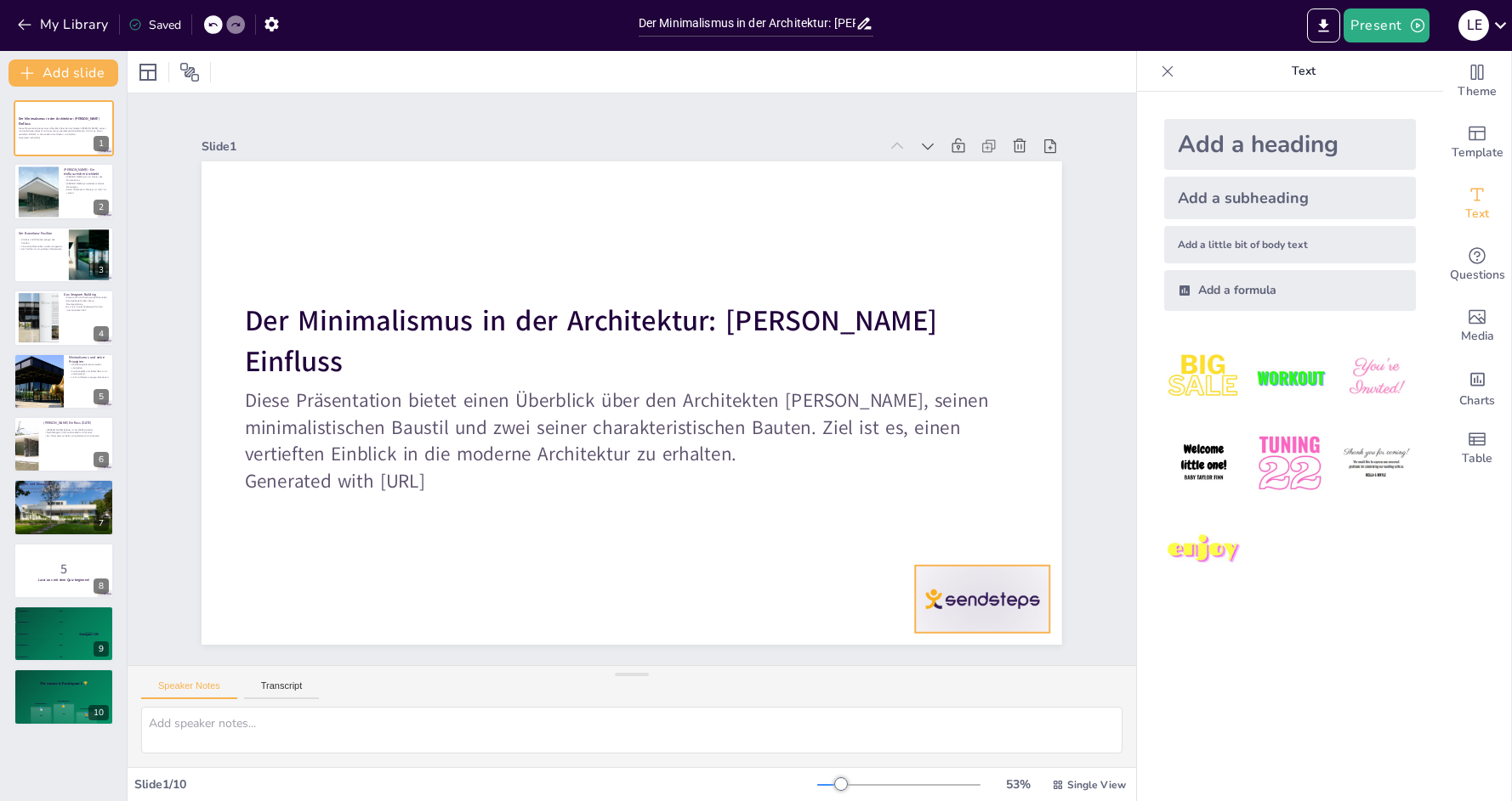
click at [973, 567] on div at bounding box center [981, 599] width 135 height 67
click at [1107, 418] on div "Slide 1 Der Minimalismus in der Architektur: [PERSON_NAME] Einfluss Diese Präse…" at bounding box center [632, 379] width 955 height 531
click at [1505, 23] on icon at bounding box center [1500, 25] width 12 height 6
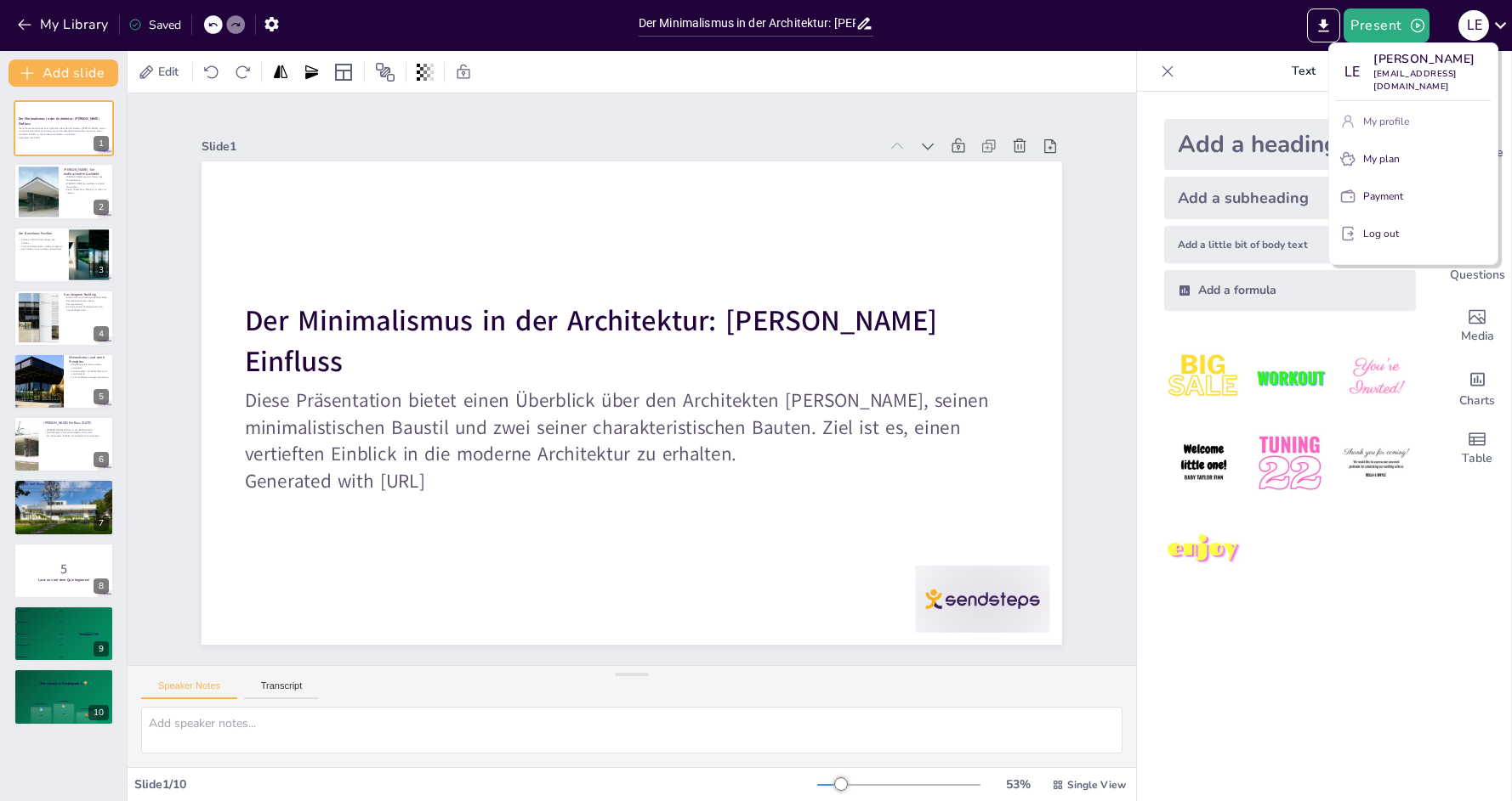
click at [1403, 114] on p "My profile" at bounding box center [1385, 121] width 45 height 15
